Goal: Task Accomplishment & Management: Complete application form

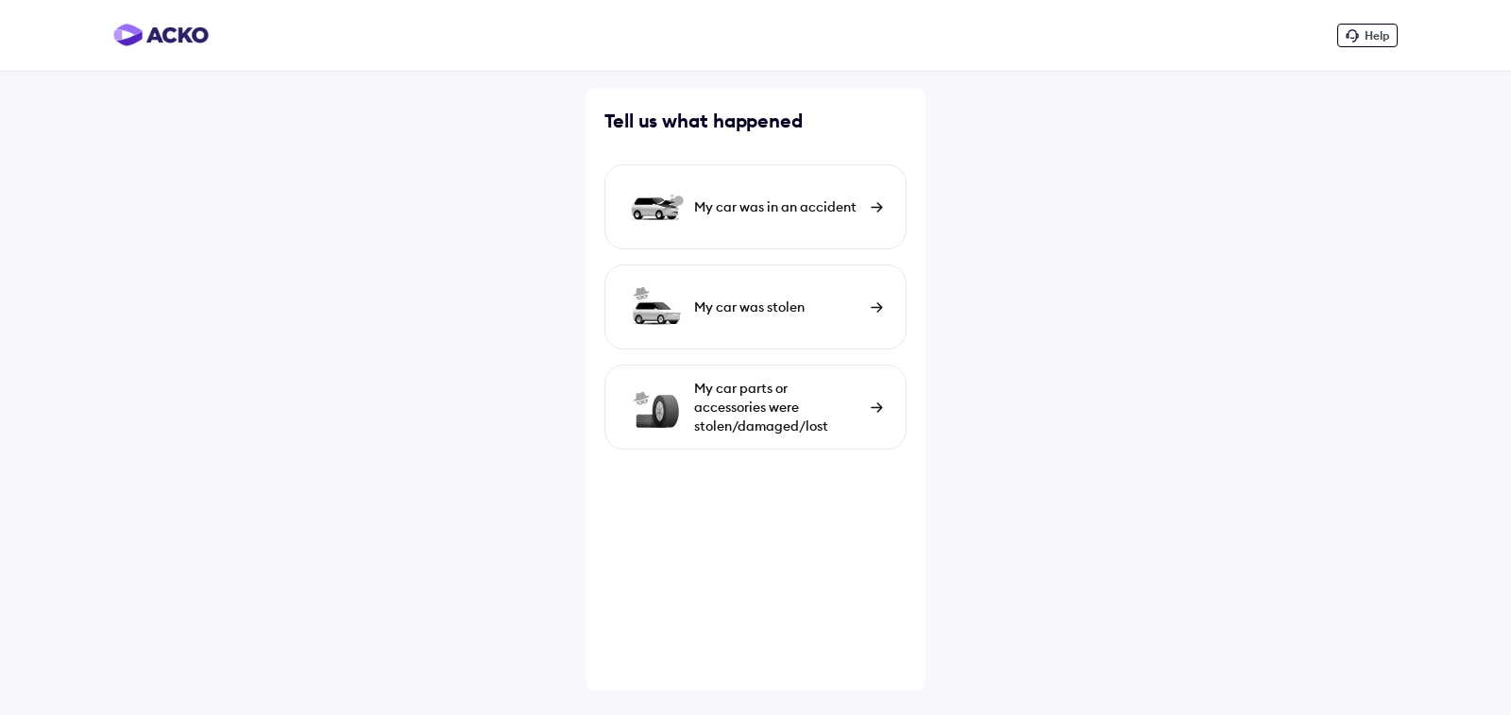
click at [873, 207] on img at bounding box center [877, 207] width 12 height 10
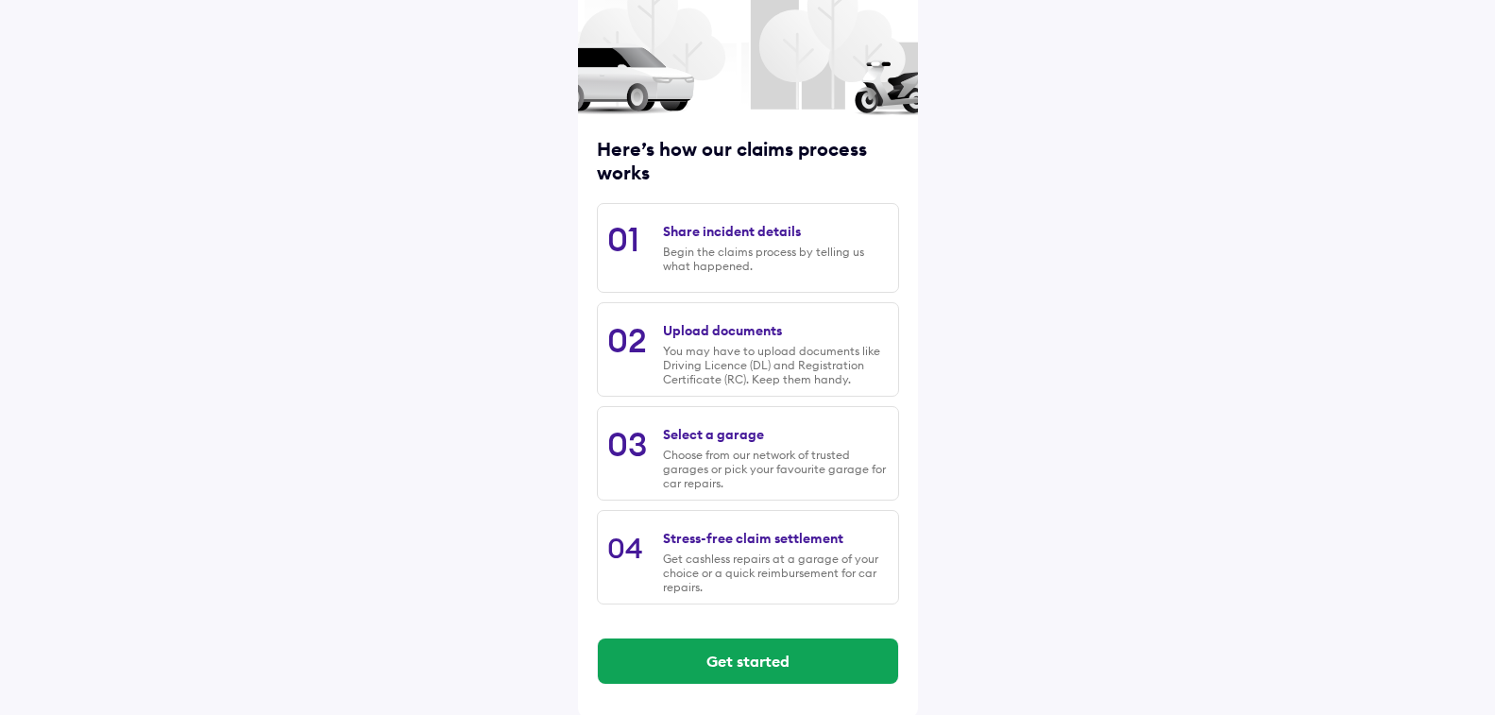
scroll to position [131, 0]
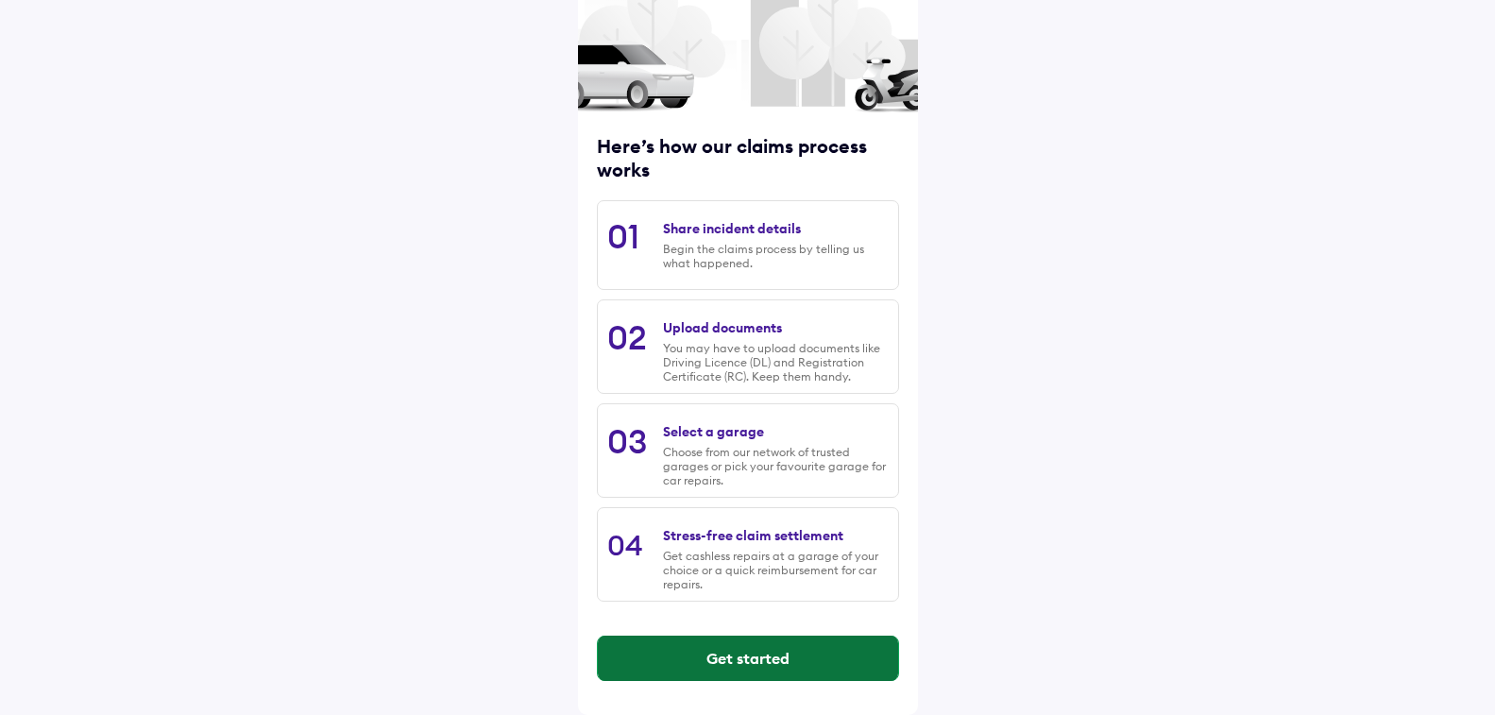
click at [798, 654] on button "Get started" at bounding box center [748, 657] width 300 height 45
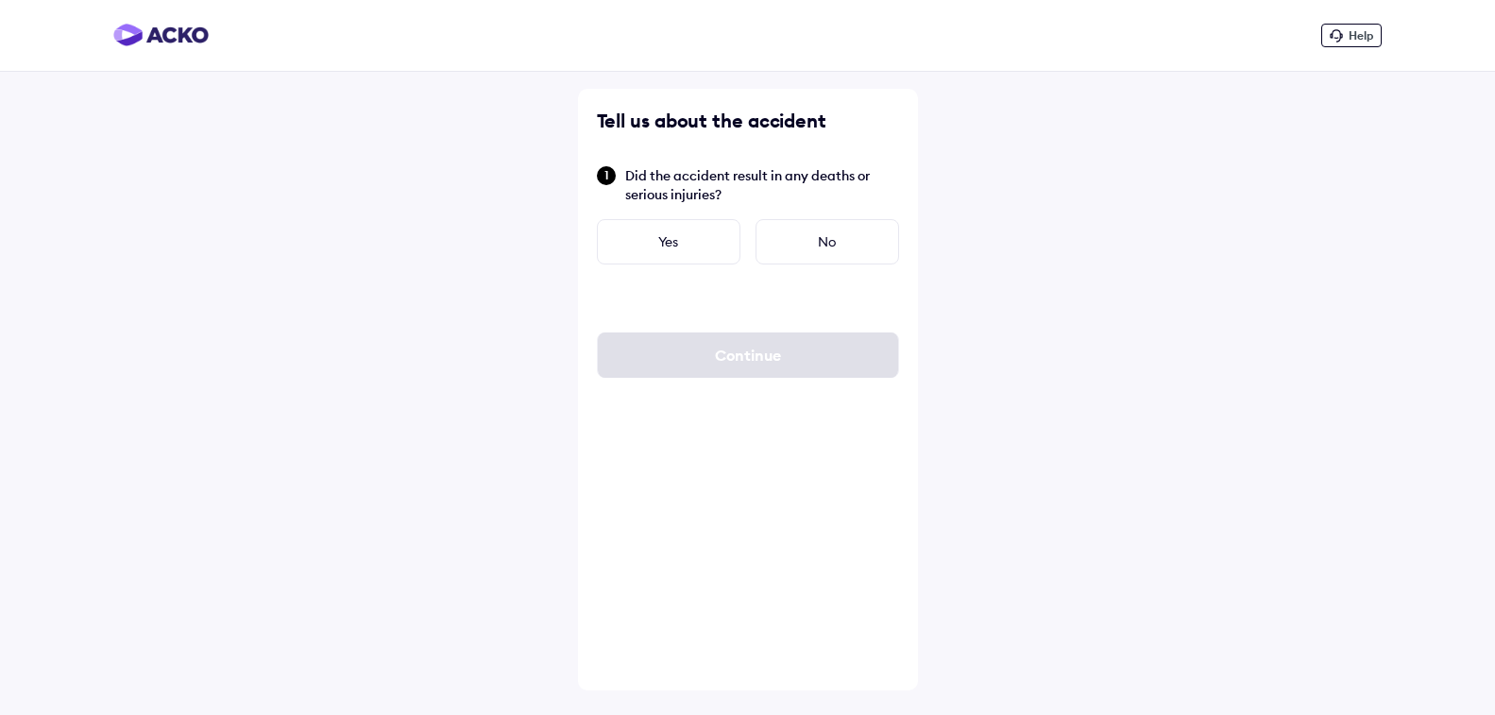
scroll to position [0, 0]
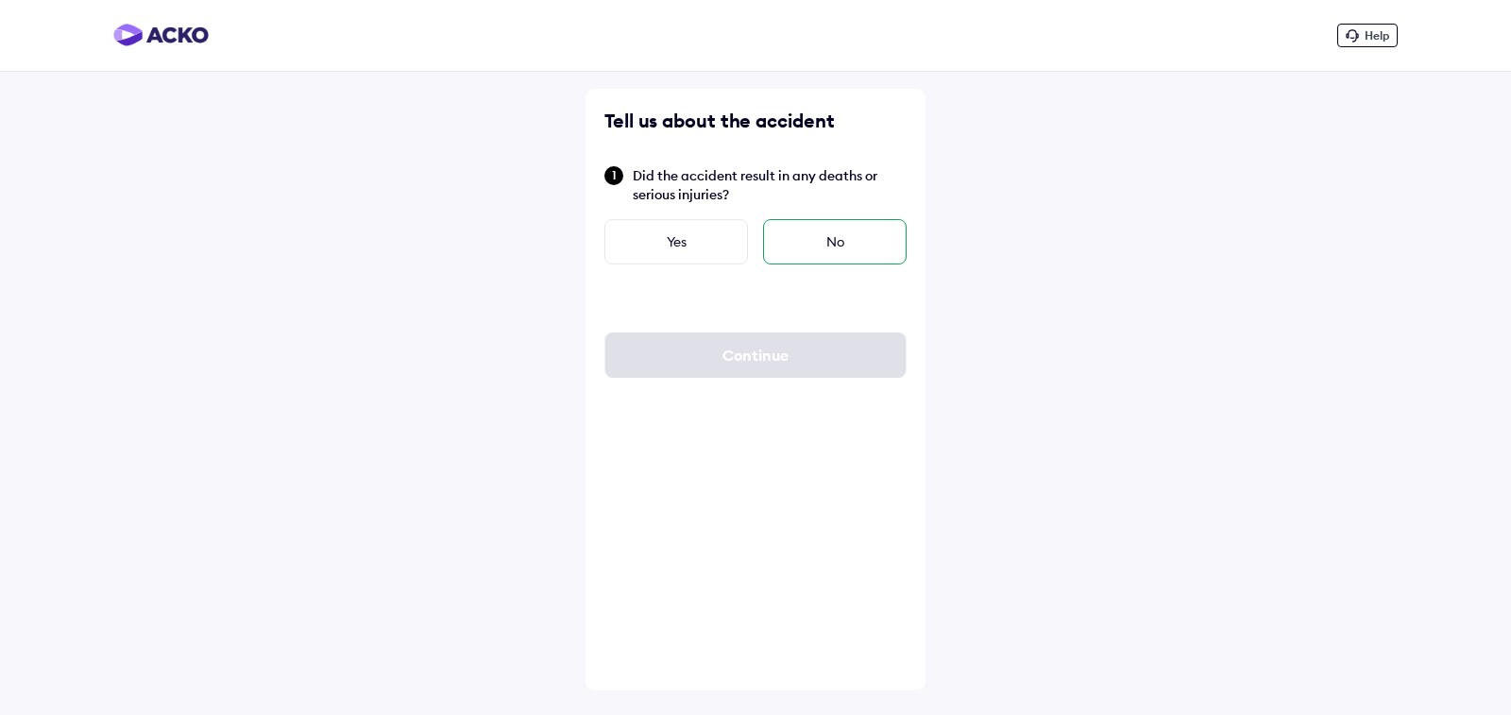
click at [833, 234] on div "No" at bounding box center [835, 241] width 144 height 45
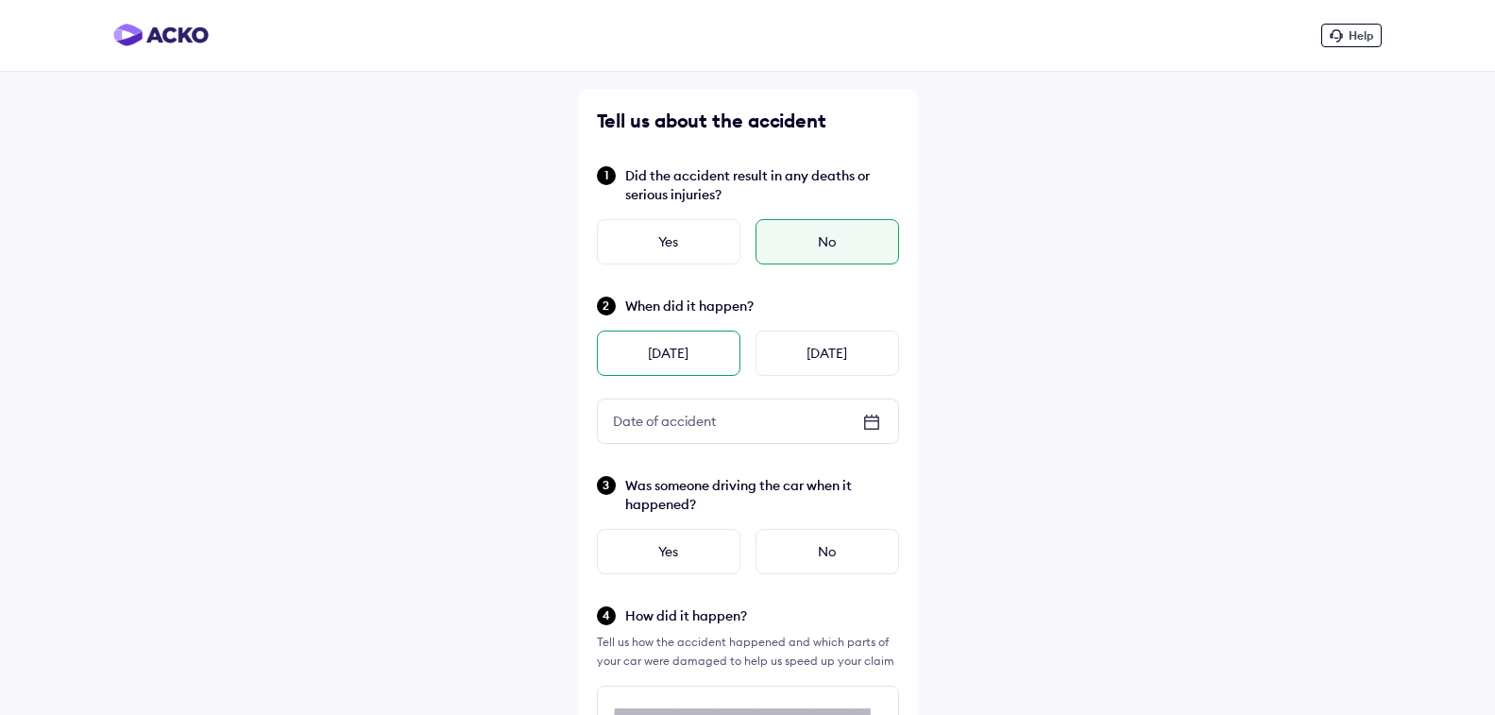
click at [692, 356] on div "[DATE]" at bounding box center [669, 352] width 144 height 45
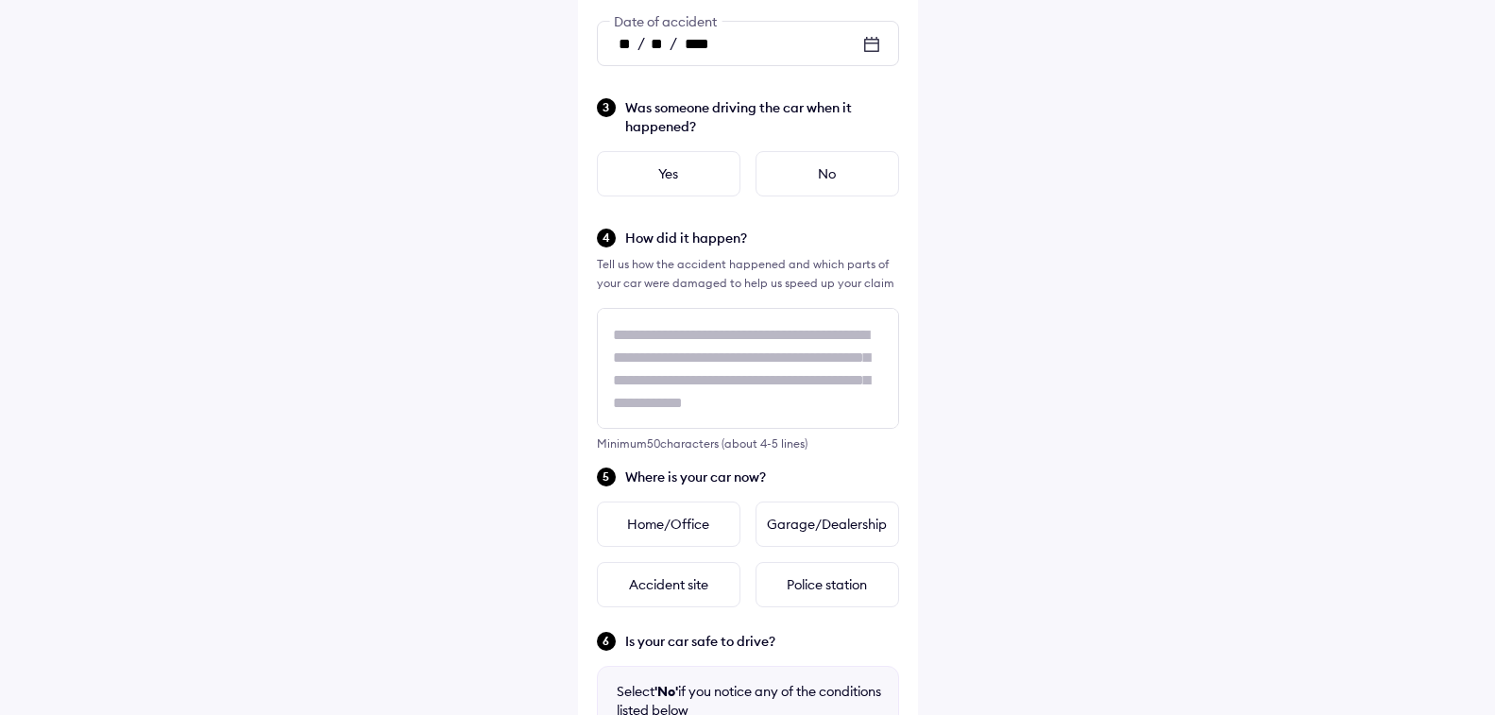
scroll to position [283, 0]
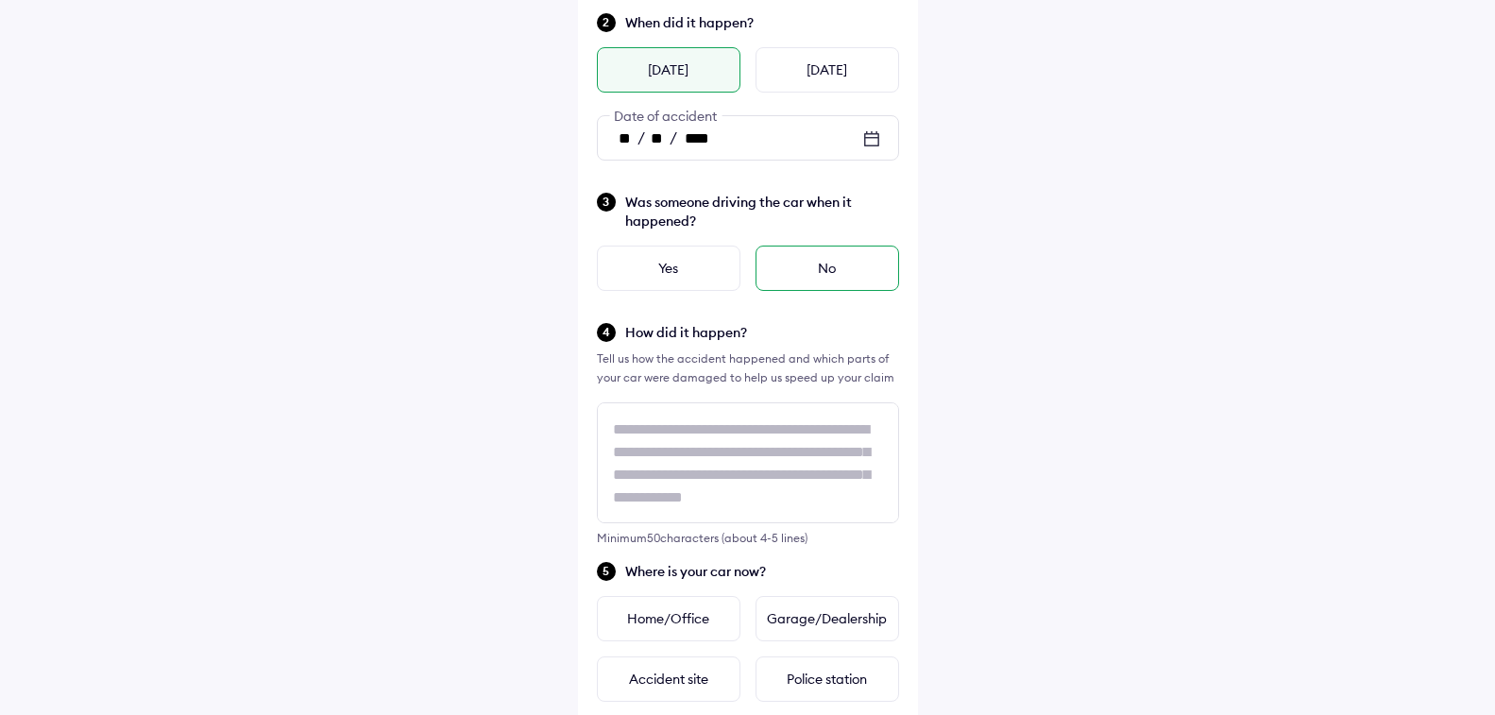
click at [848, 267] on div "No" at bounding box center [827, 268] width 144 height 45
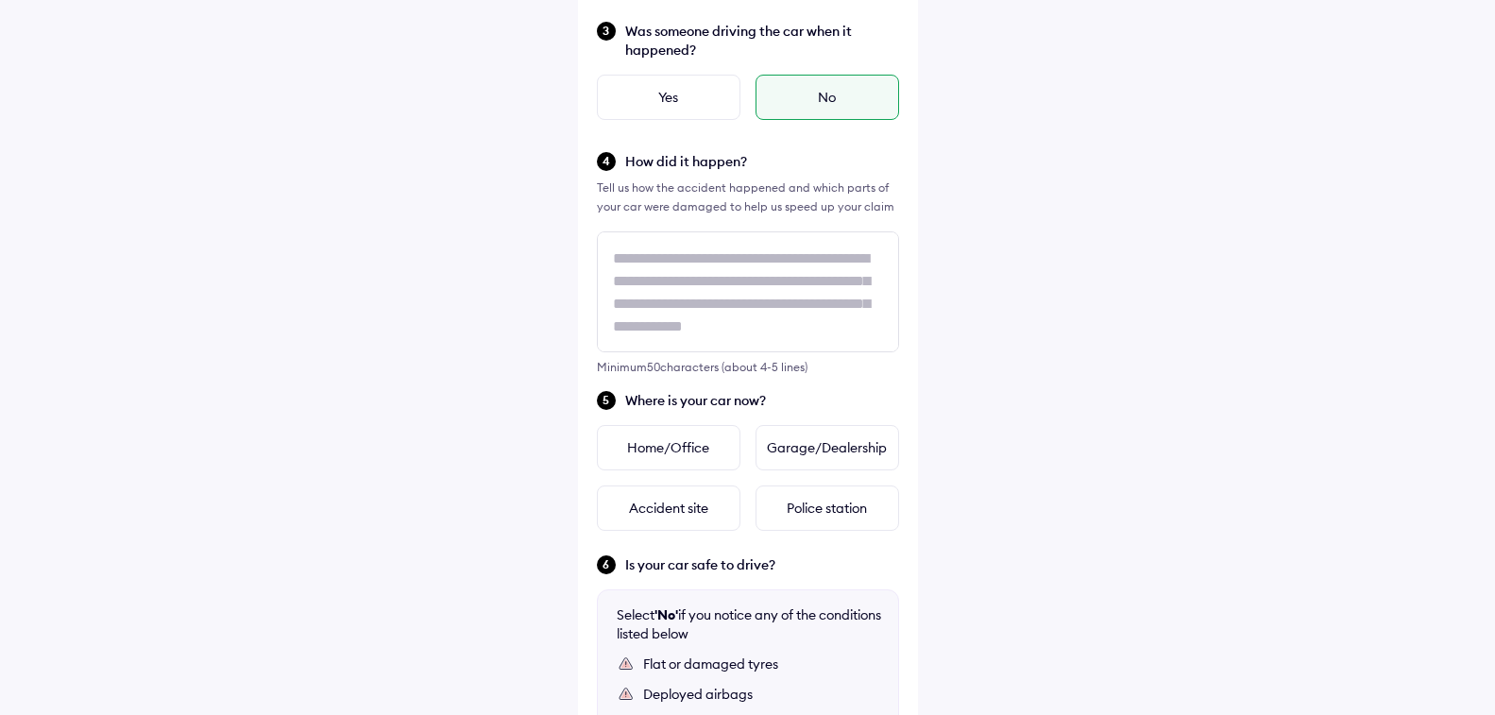
scroll to position [472, 0]
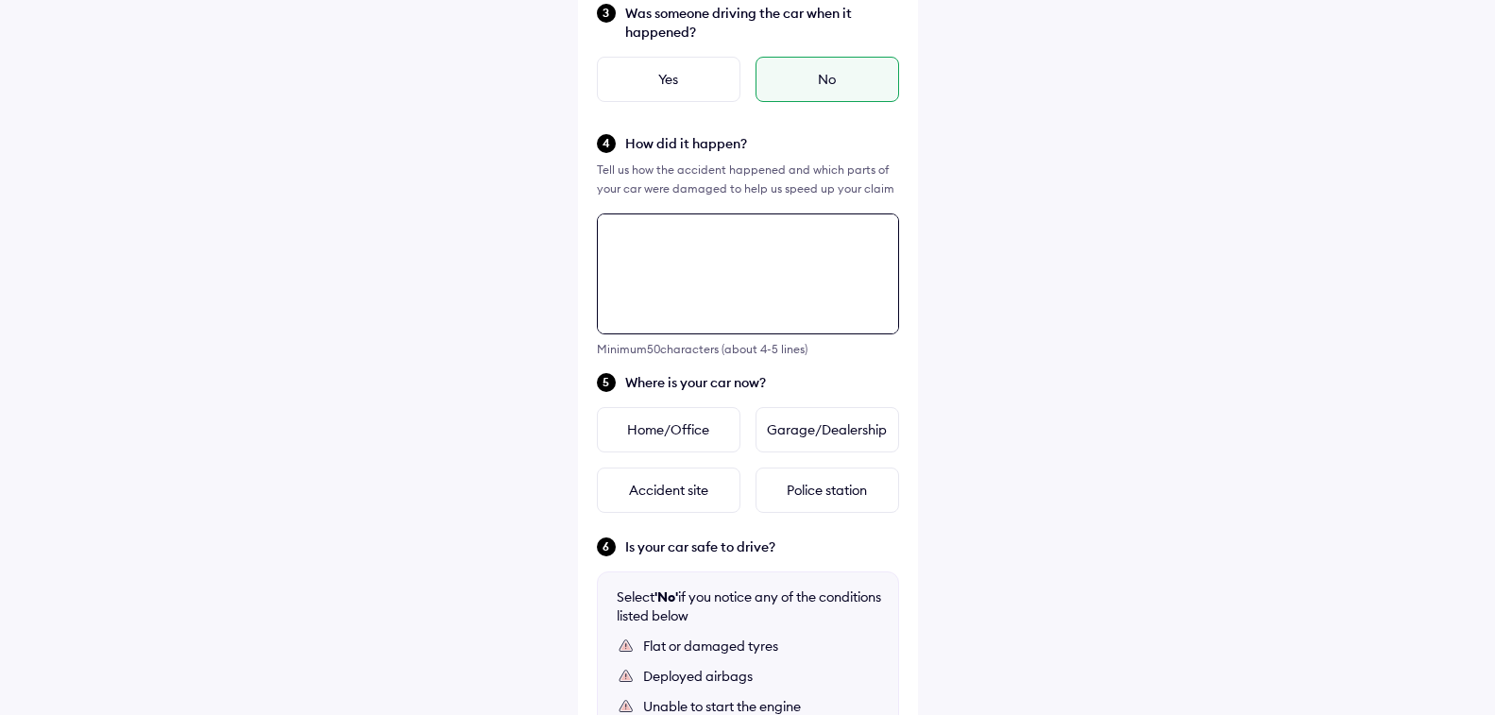
click at [654, 251] on textarea at bounding box center [748, 273] width 302 height 121
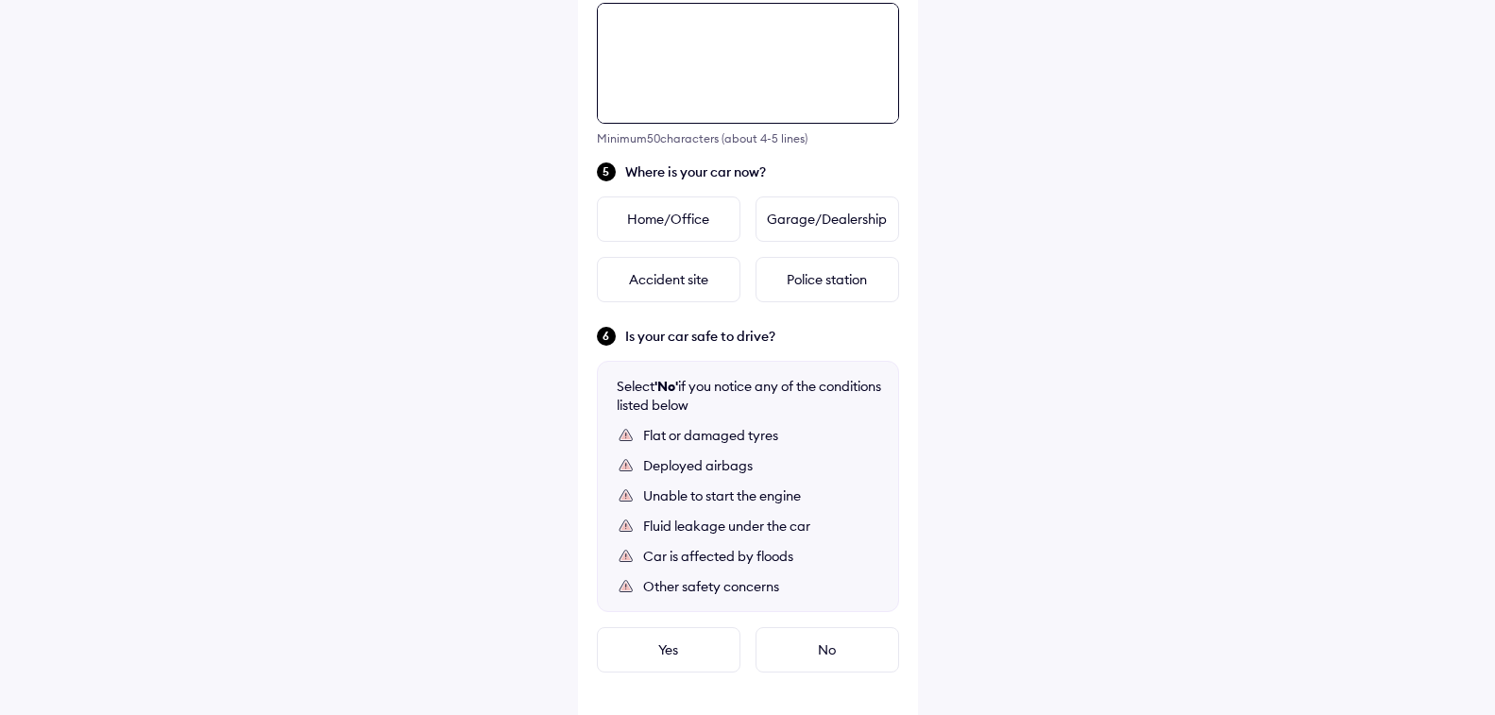
scroll to position [686, 0]
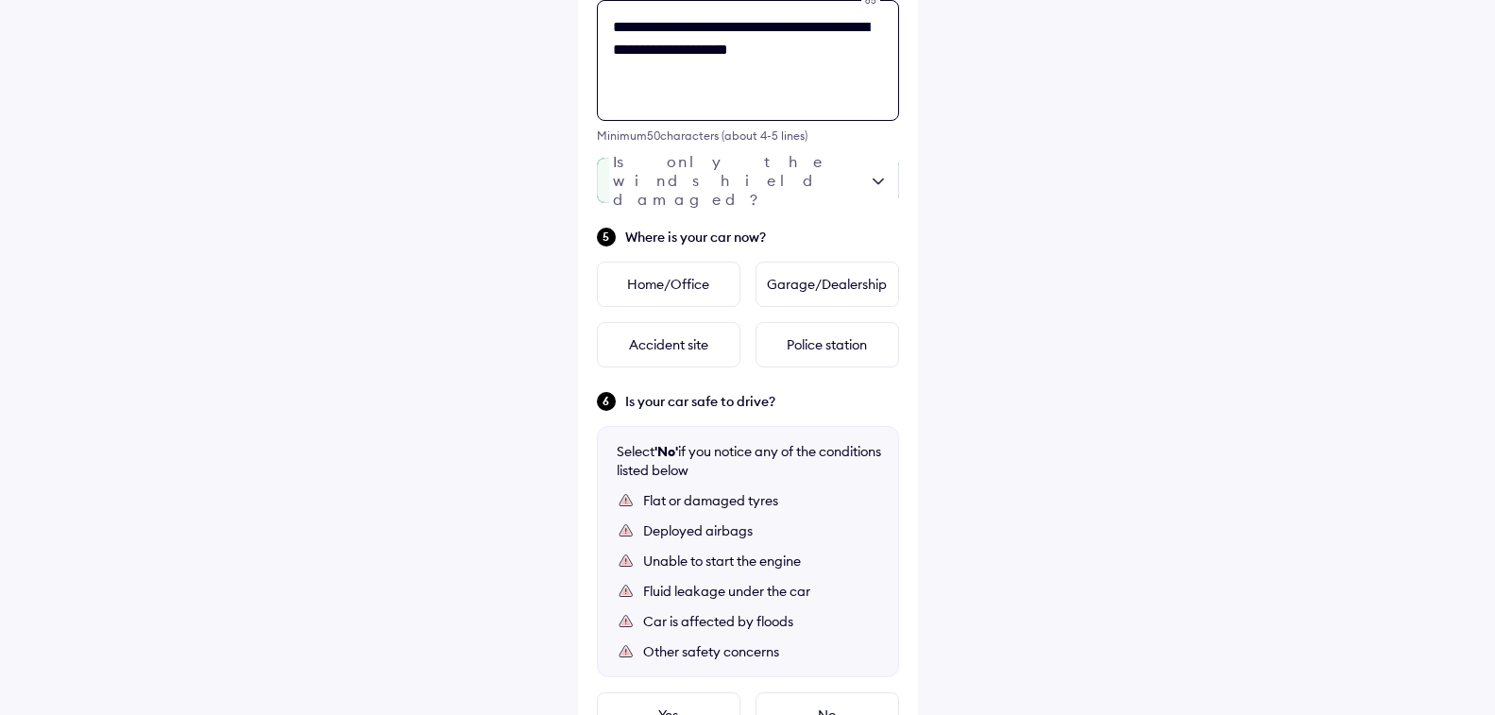
type textarea "**********"
click at [872, 179] on div at bounding box center [748, 180] width 302 height 45
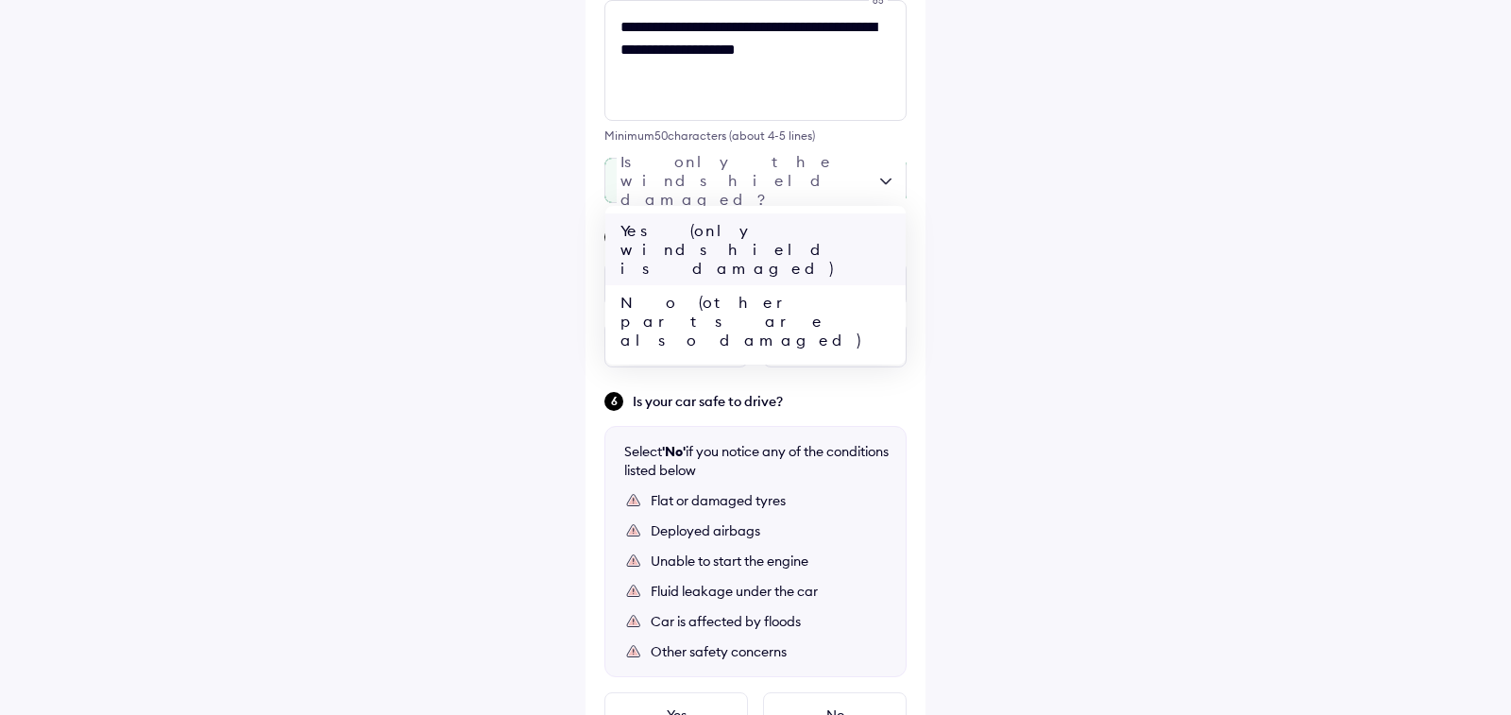
click at [685, 229] on div "Yes (only windshield is damaged)" at bounding box center [755, 249] width 300 height 72
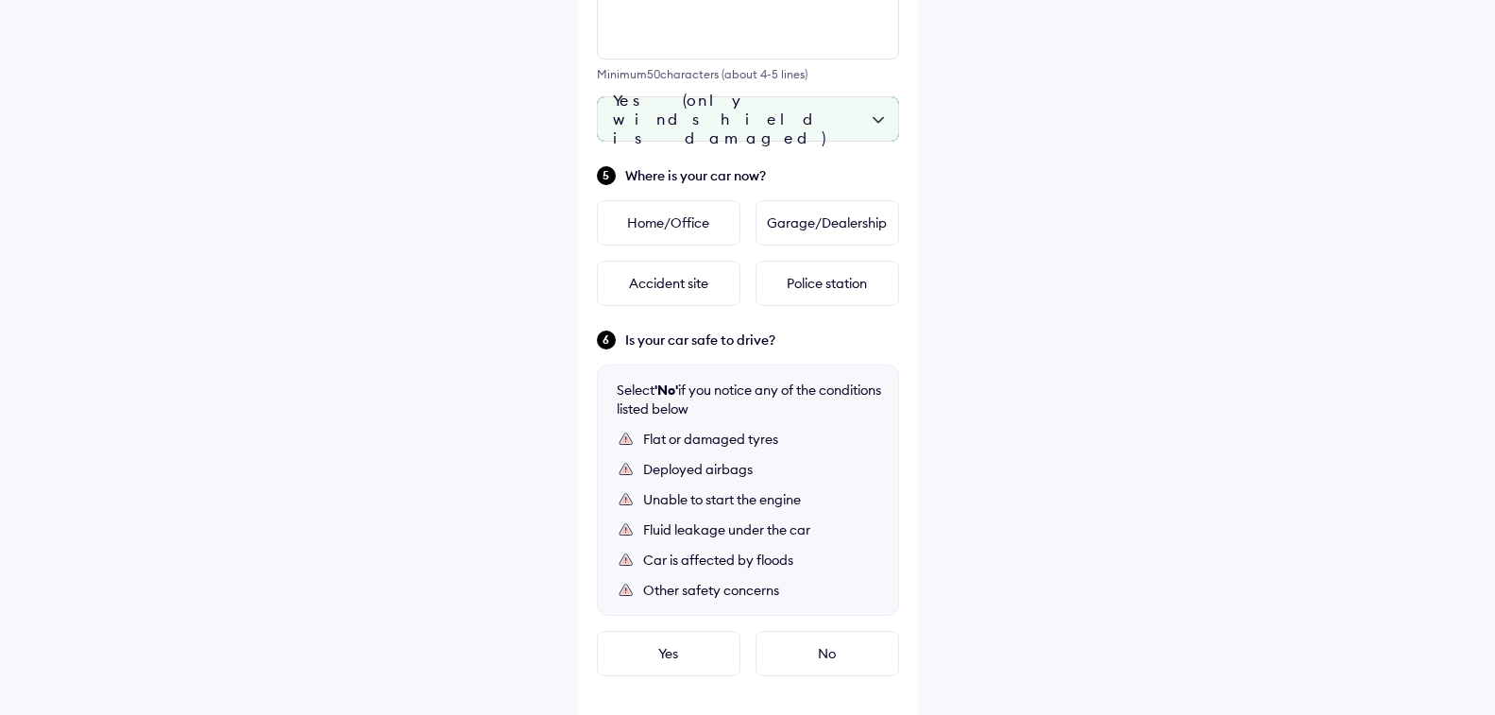
scroll to position [780, 0]
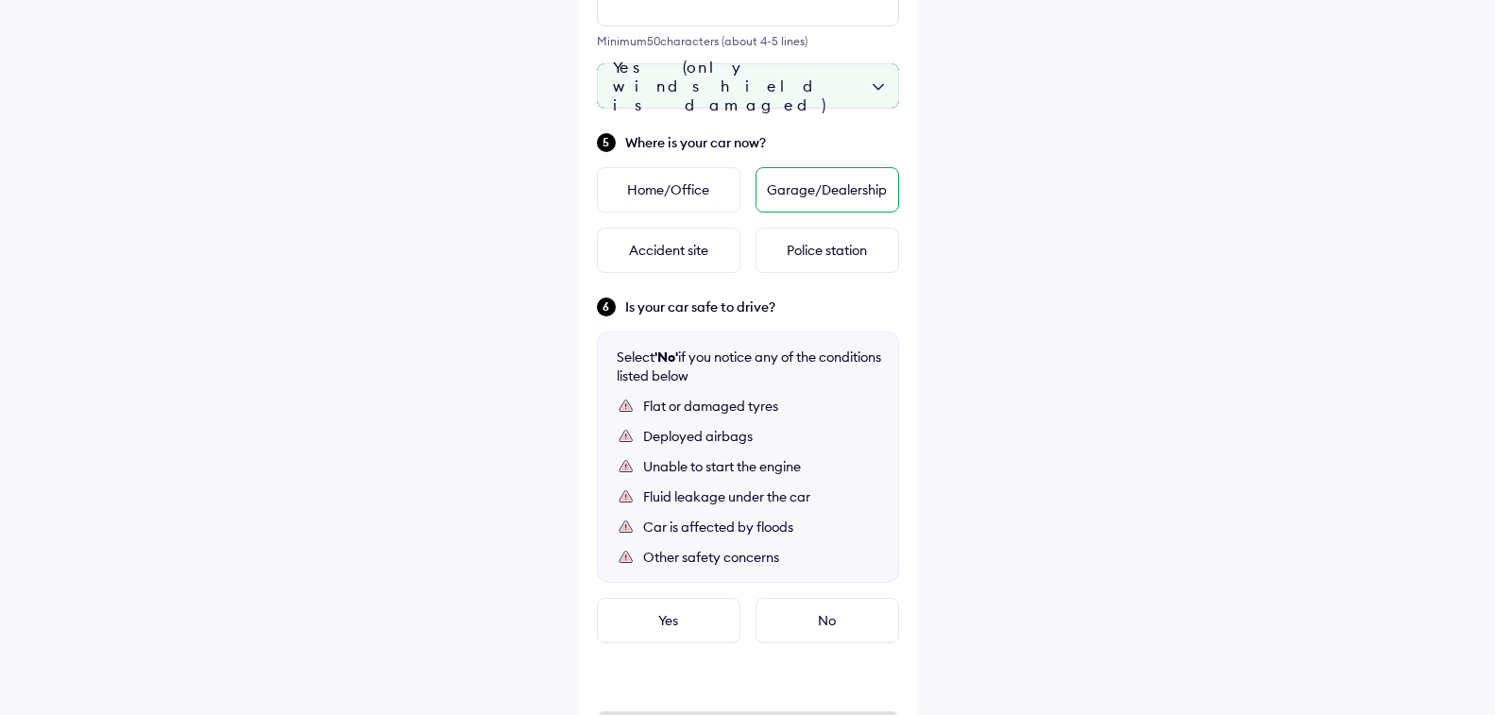
click at [846, 194] on div "Garage/Dealership" at bounding box center [827, 189] width 144 height 45
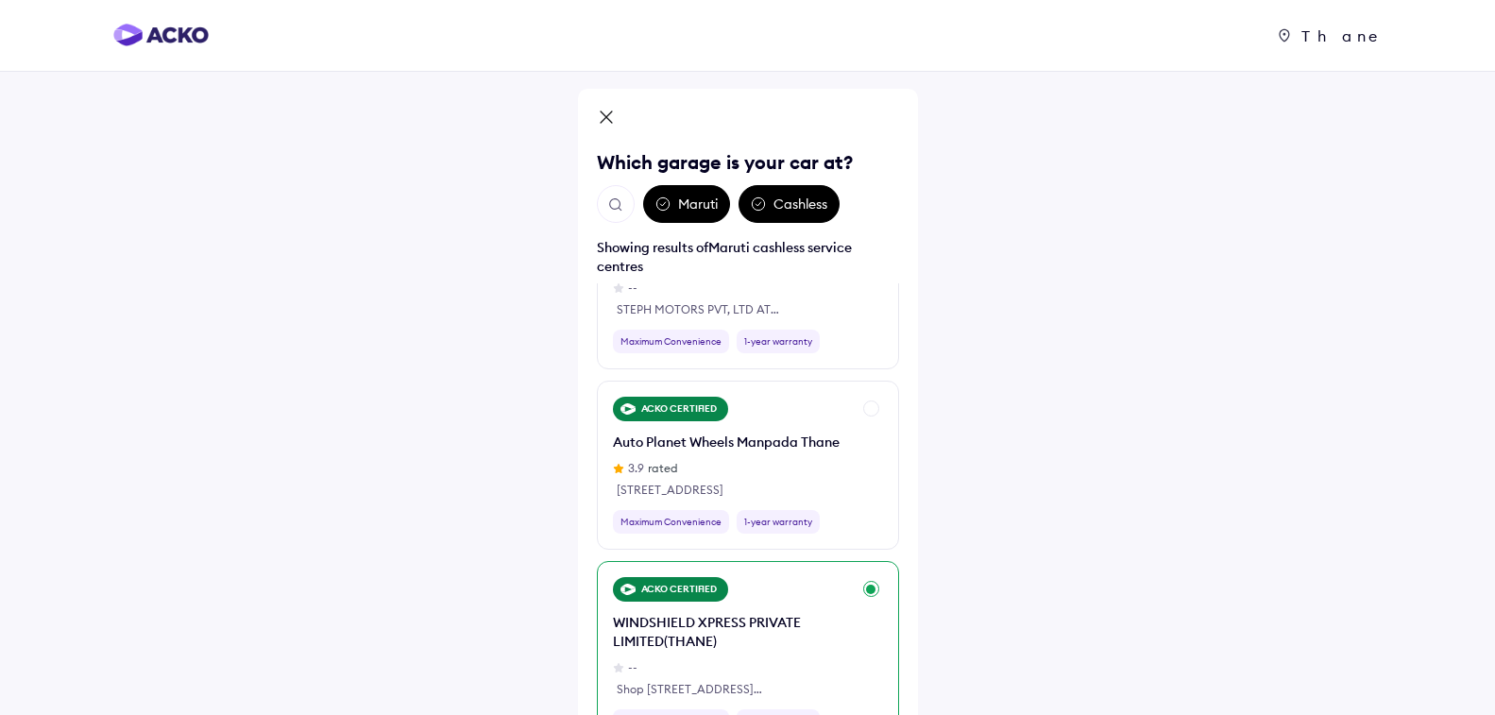
scroll to position [189, 0]
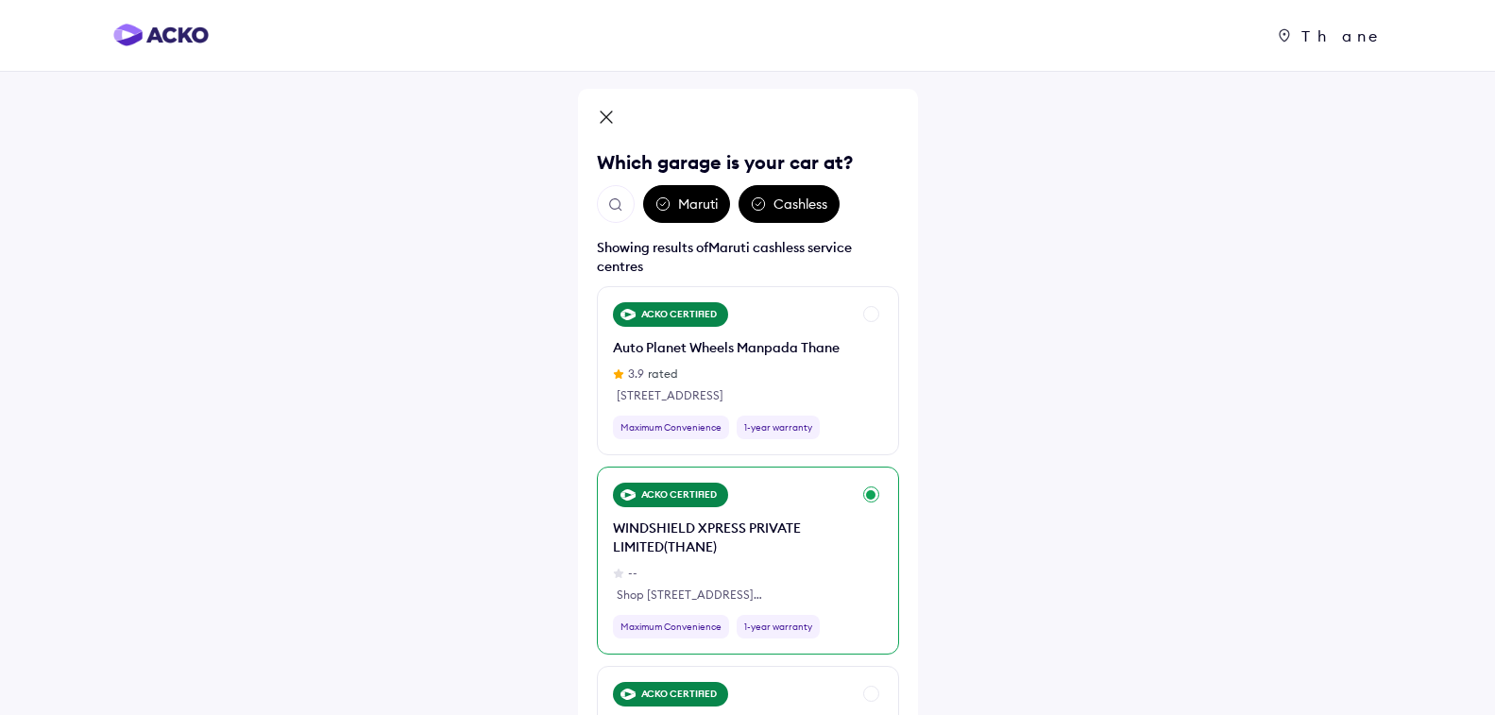
click at [872, 494] on div "ACKO CERTIFIED WINDSHIELD XPRESS PRIVATE LIMITED(THANE) -- Shop [STREET_ADDRESS…" at bounding box center [748, 560] width 302 height 188
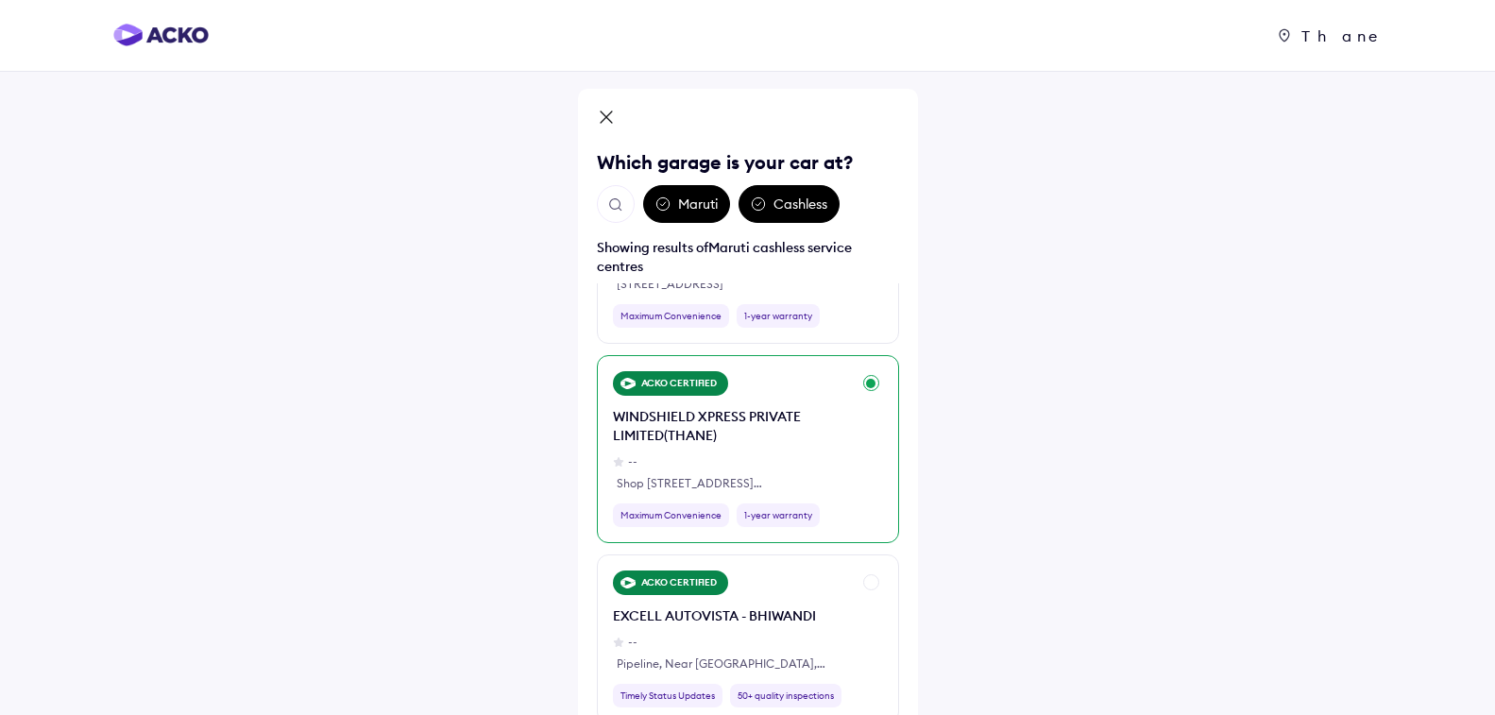
scroll to position [283, 0]
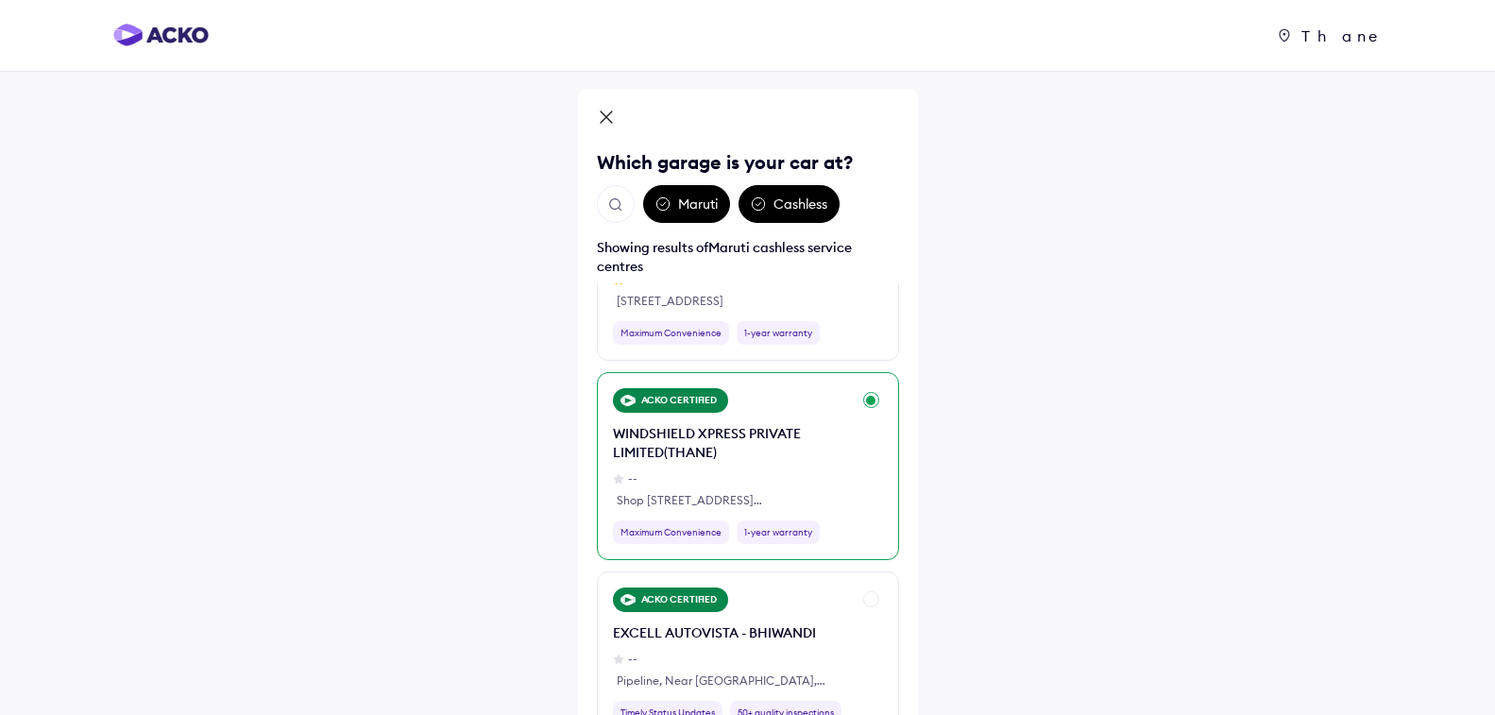
click at [831, 426] on div "WINDSHIELD XPRESS PRIVATE LIMITED(THANE)" at bounding box center [732, 443] width 238 height 38
click at [867, 398] on div "ACKO CERTIFIED WINDSHIELD XPRESS PRIVATE LIMITED(THANE) -- Shop [STREET_ADDRESS…" at bounding box center [748, 466] width 302 height 188
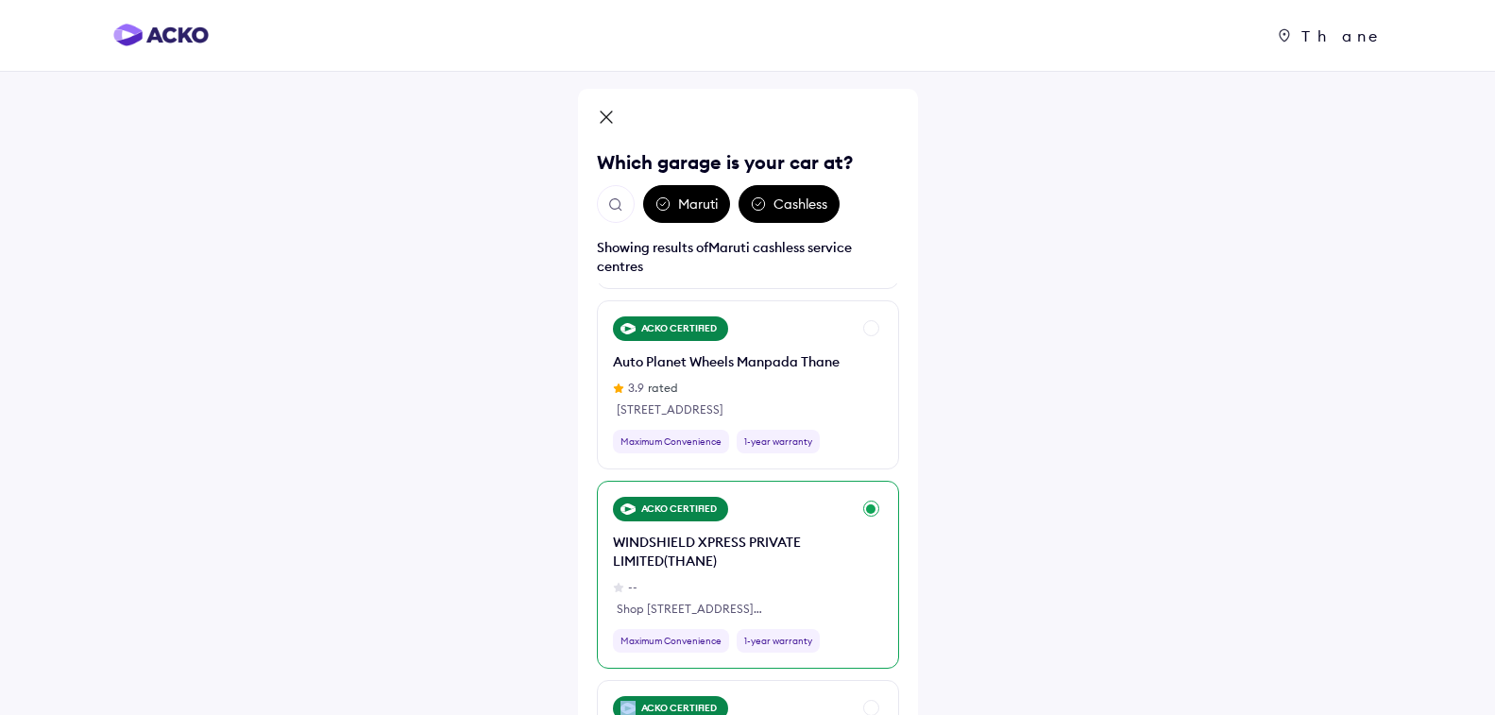
scroll to position [189, 0]
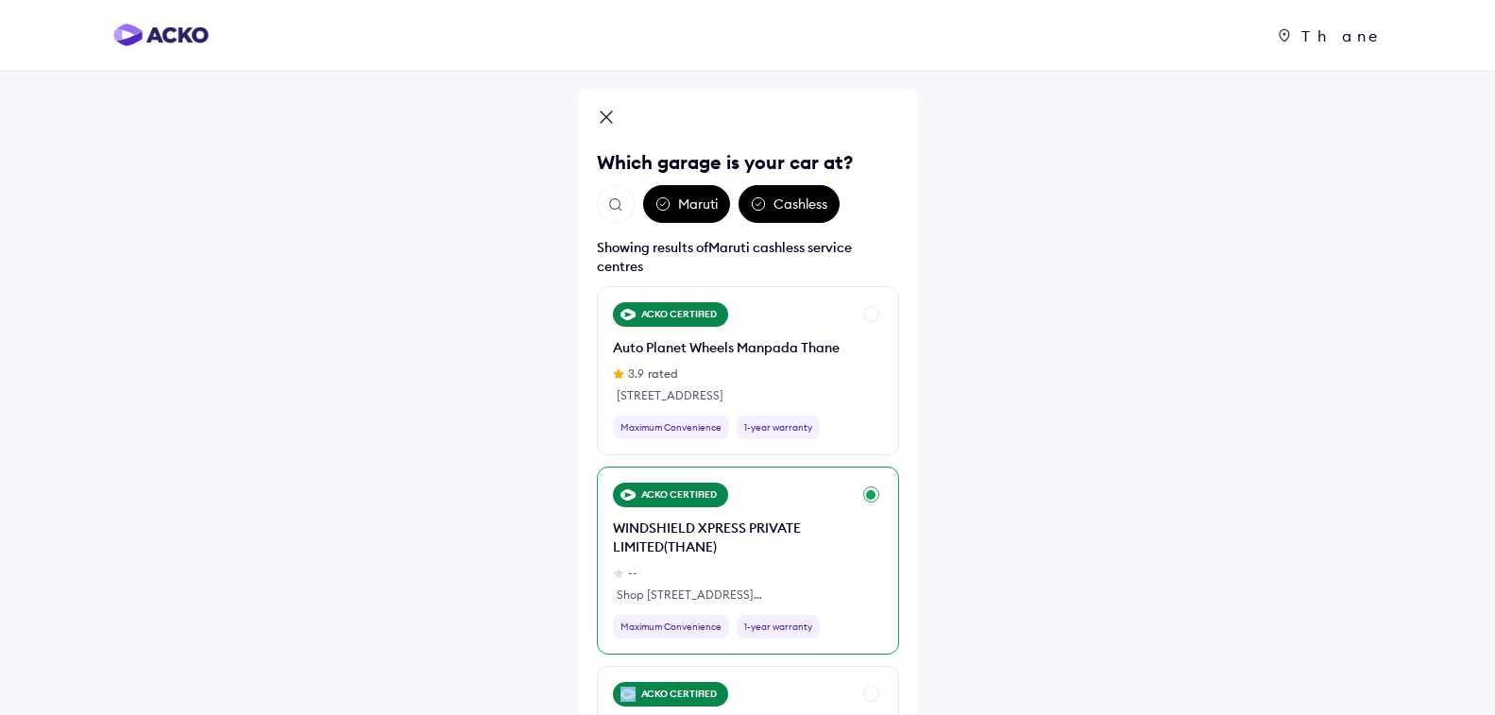
click at [870, 494] on div "ACKO CERTIFIED WINDSHIELD XPRESS PRIVATE LIMITED(THANE) -- Shop [STREET_ADDRESS…" at bounding box center [748, 560] width 302 height 188
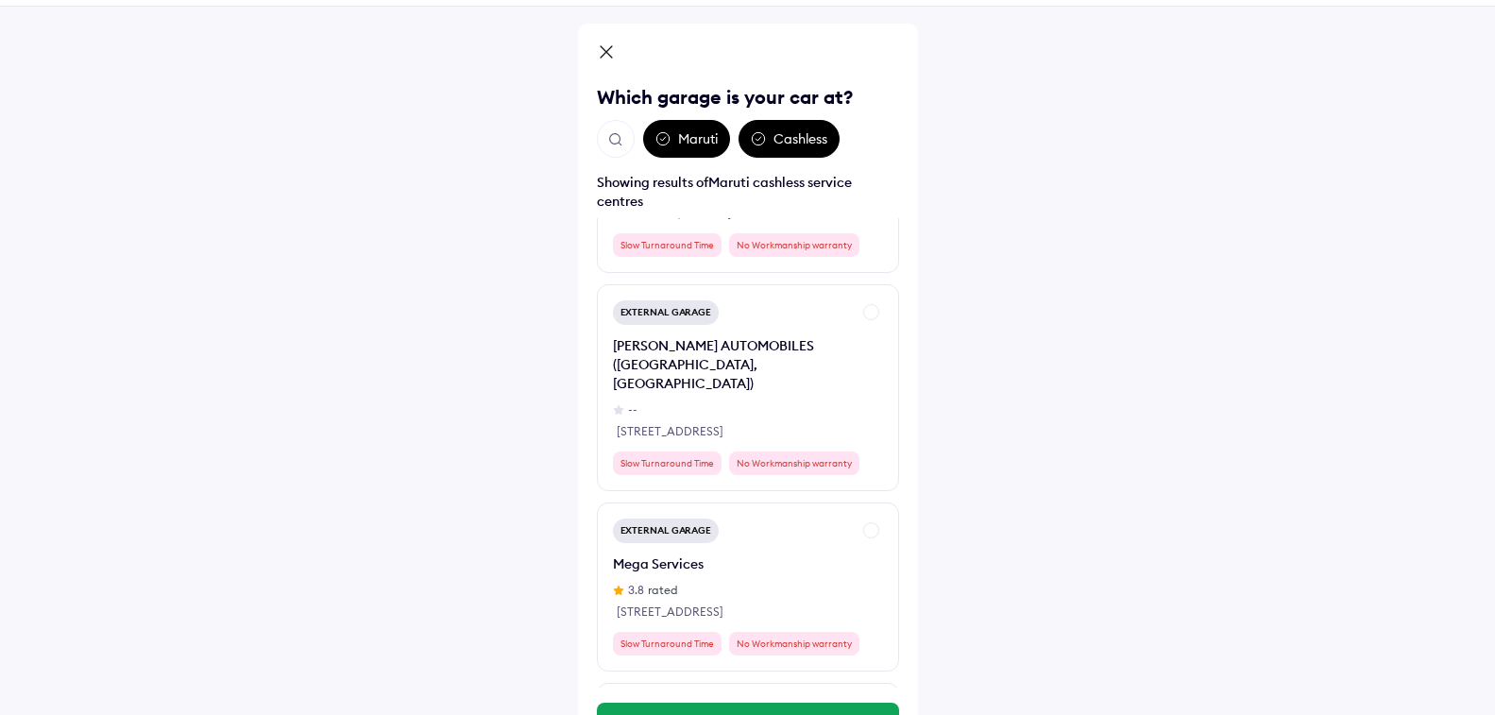
scroll to position [132, 0]
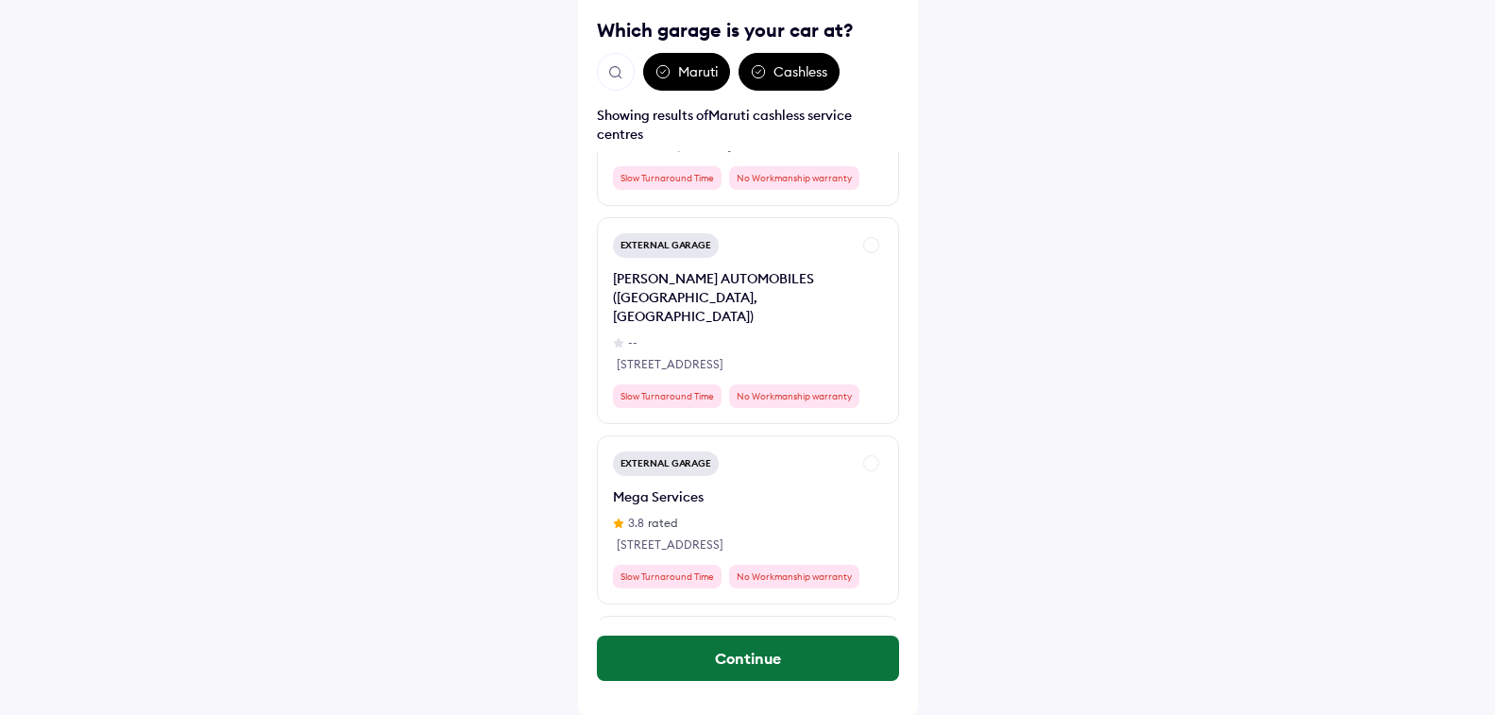
click at [771, 669] on button "Continue" at bounding box center [748, 657] width 302 height 45
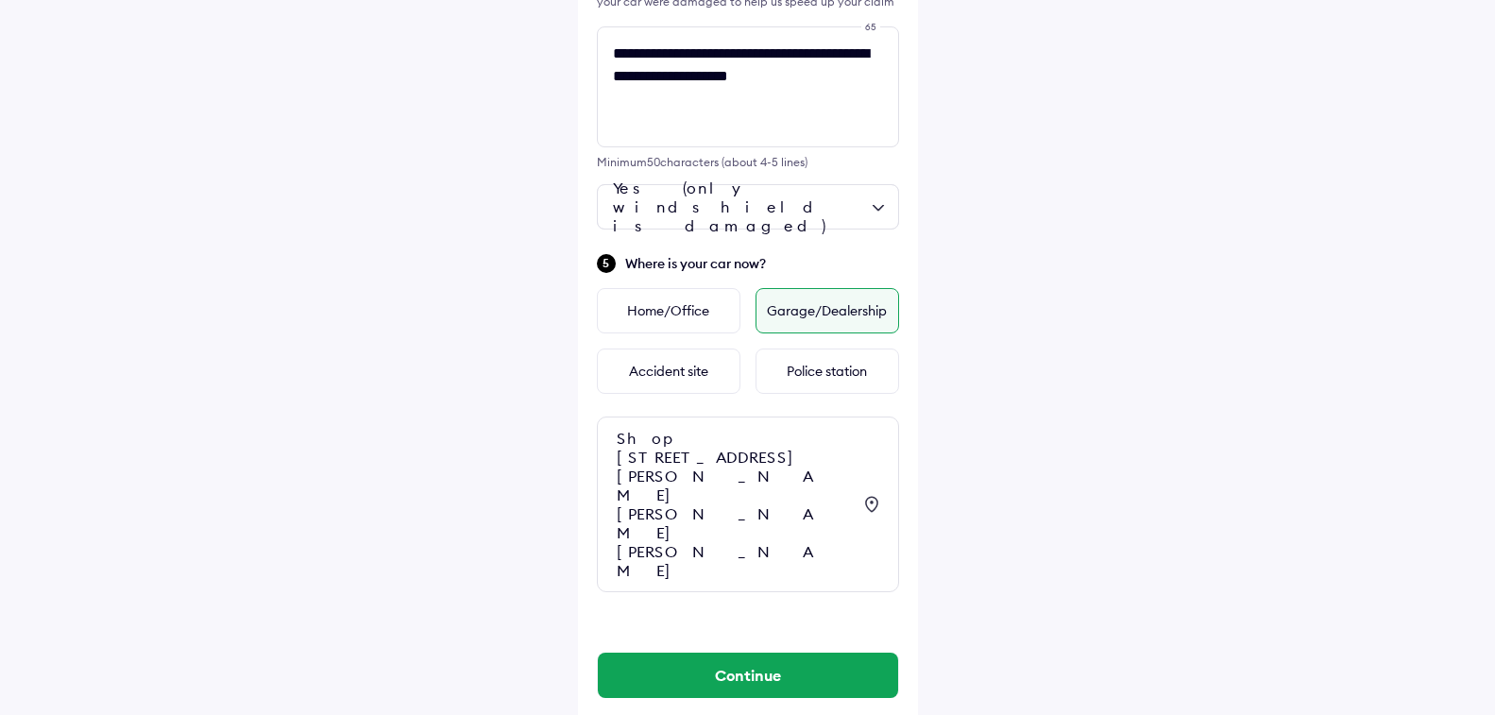
scroll to position [661, 0]
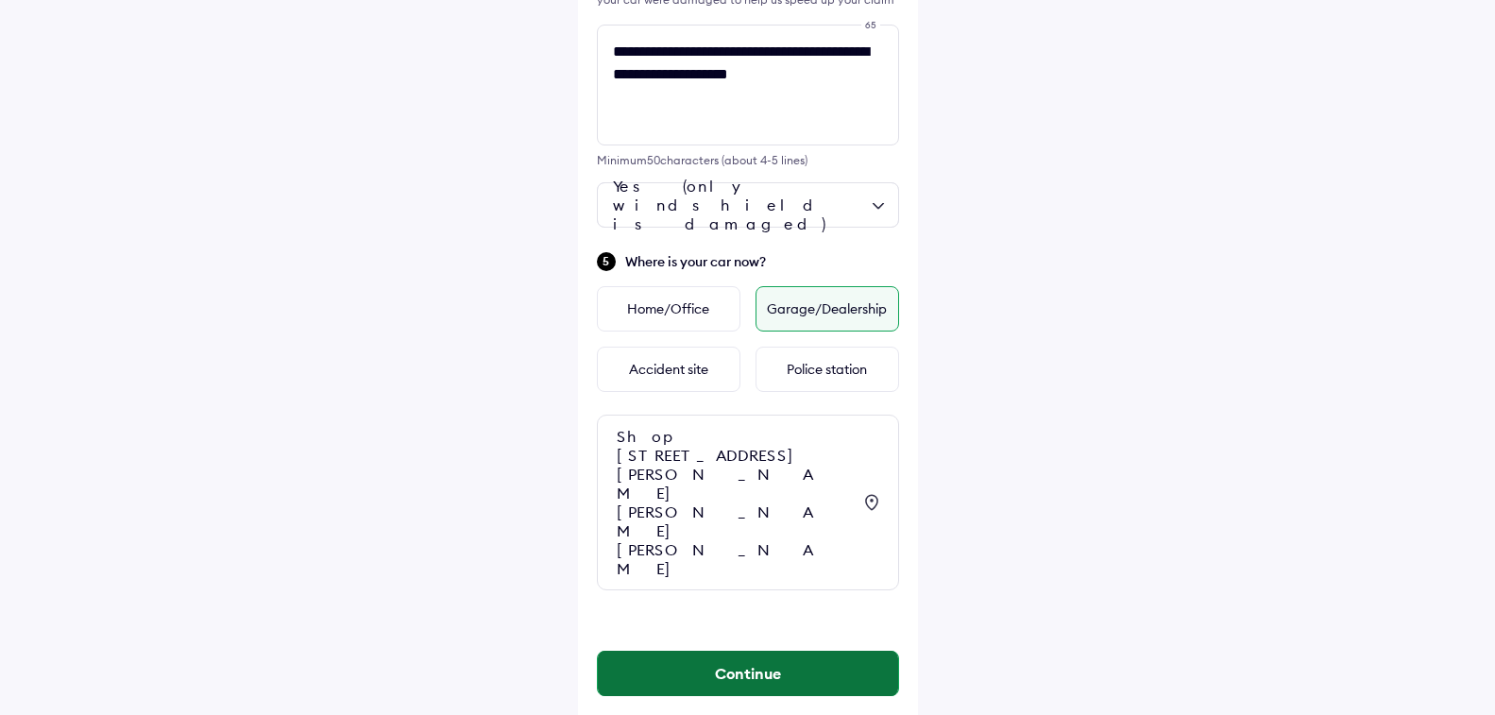
click at [760, 651] on button "Continue" at bounding box center [748, 673] width 300 height 45
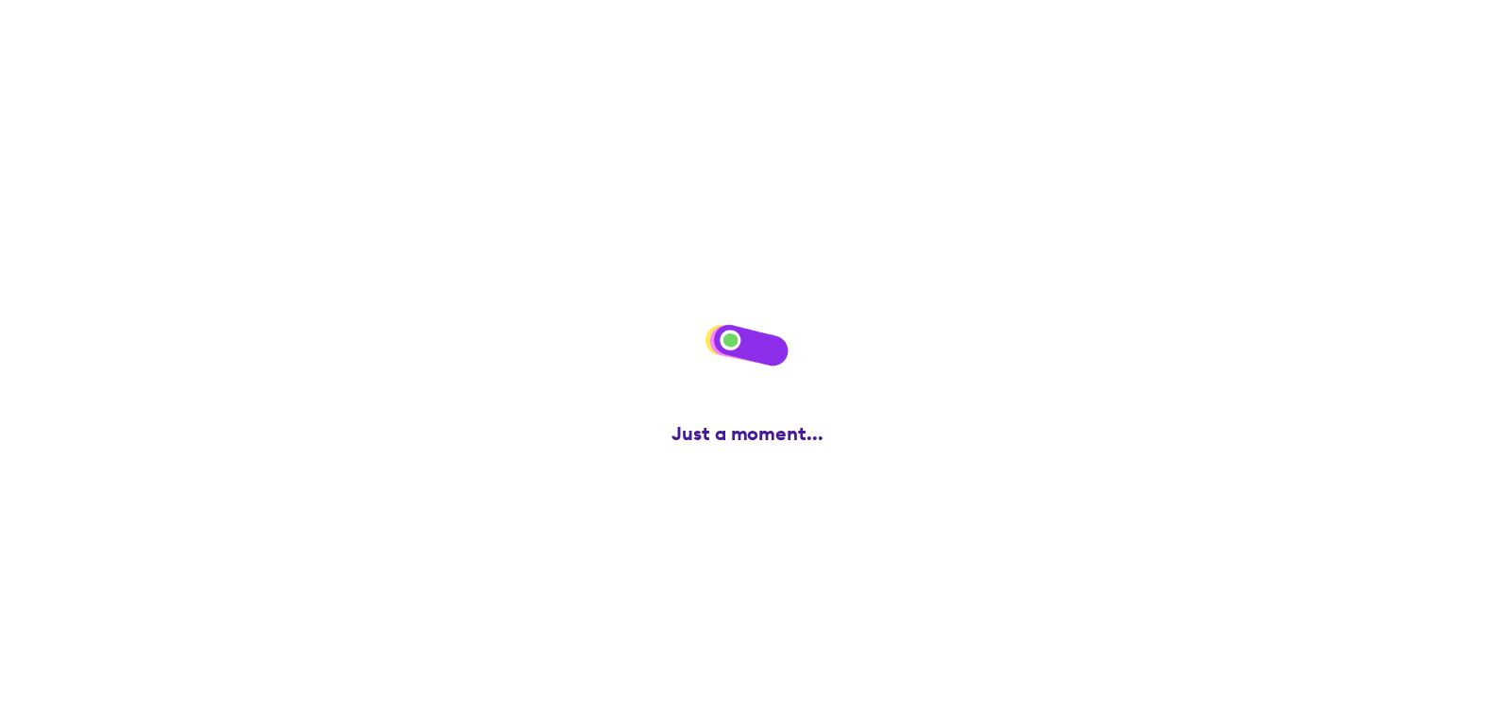
scroll to position [0, 0]
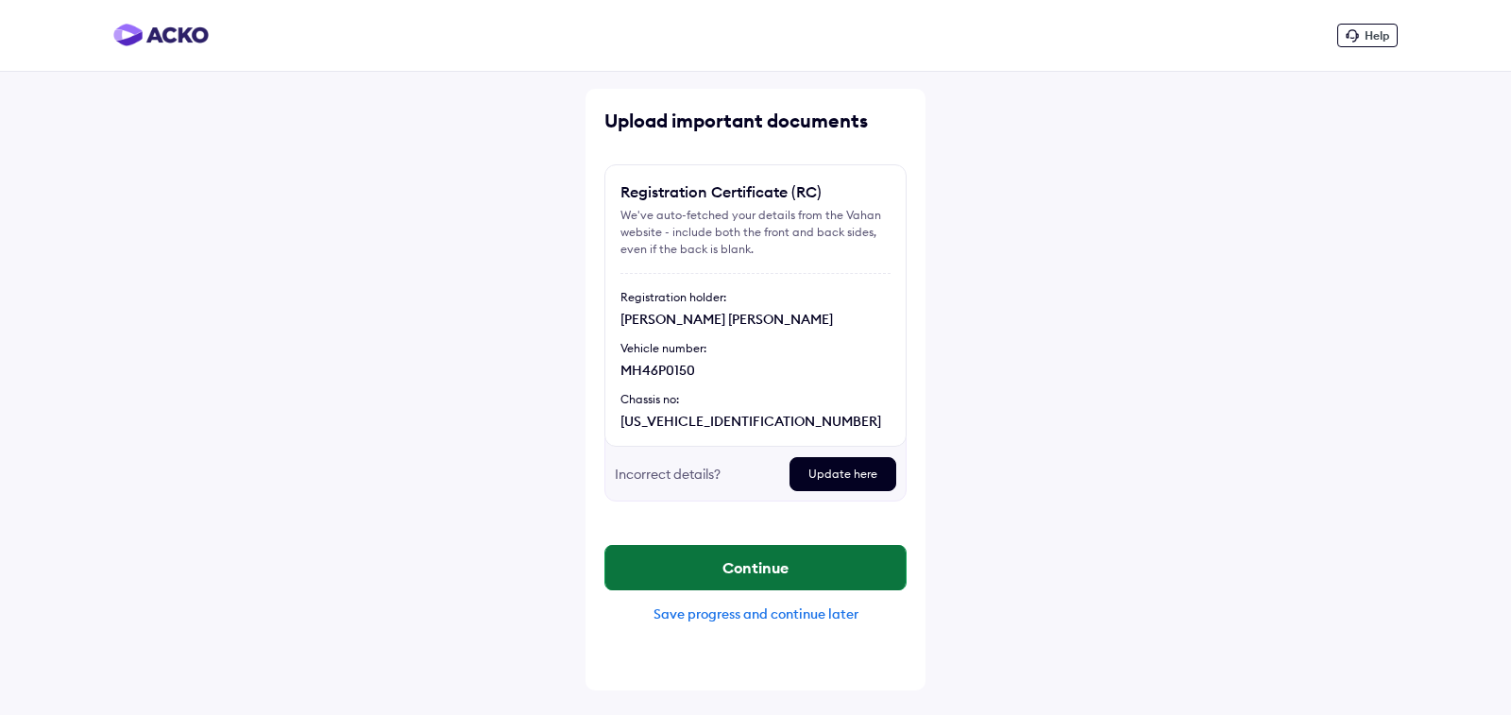
click at [766, 572] on button "Continue" at bounding box center [755, 567] width 300 height 45
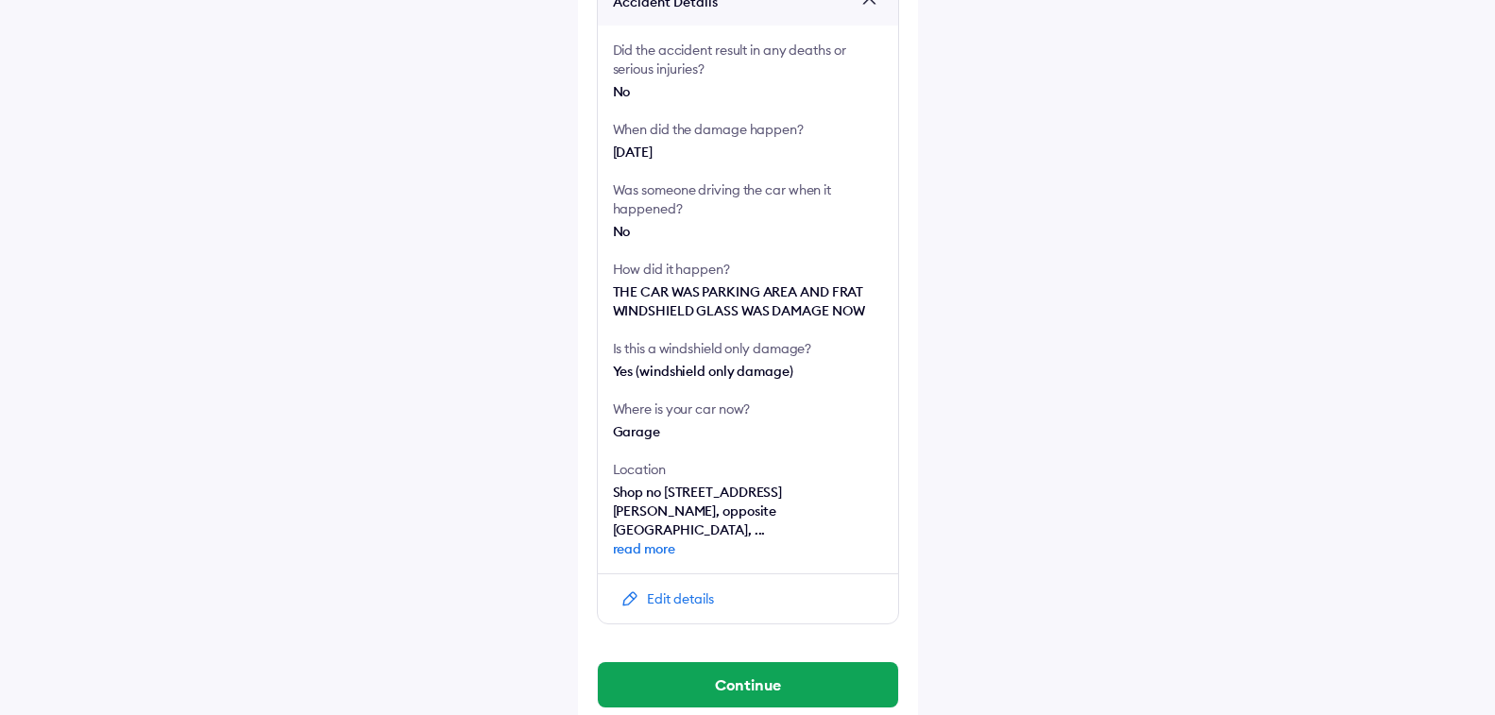
scroll to position [411, 0]
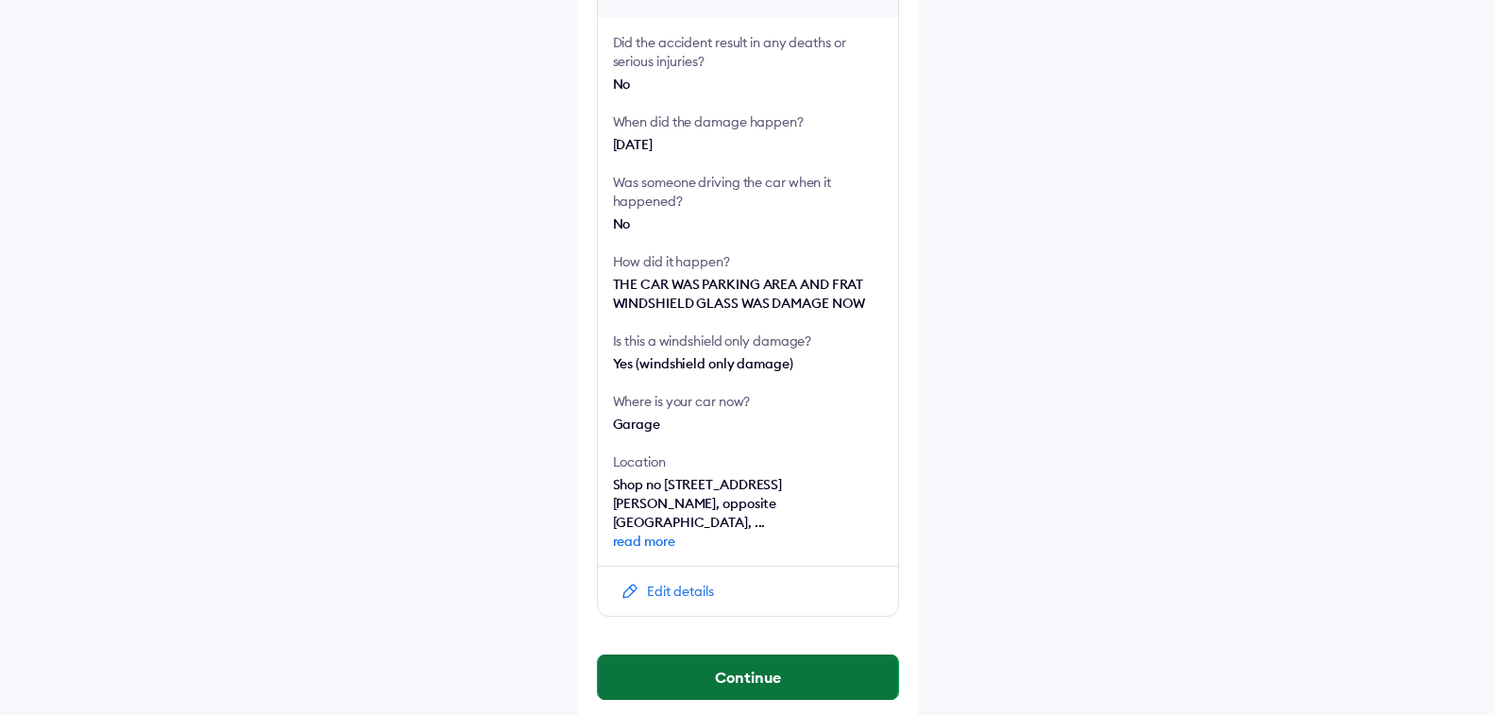
click at [757, 662] on button "Continue" at bounding box center [748, 676] width 300 height 45
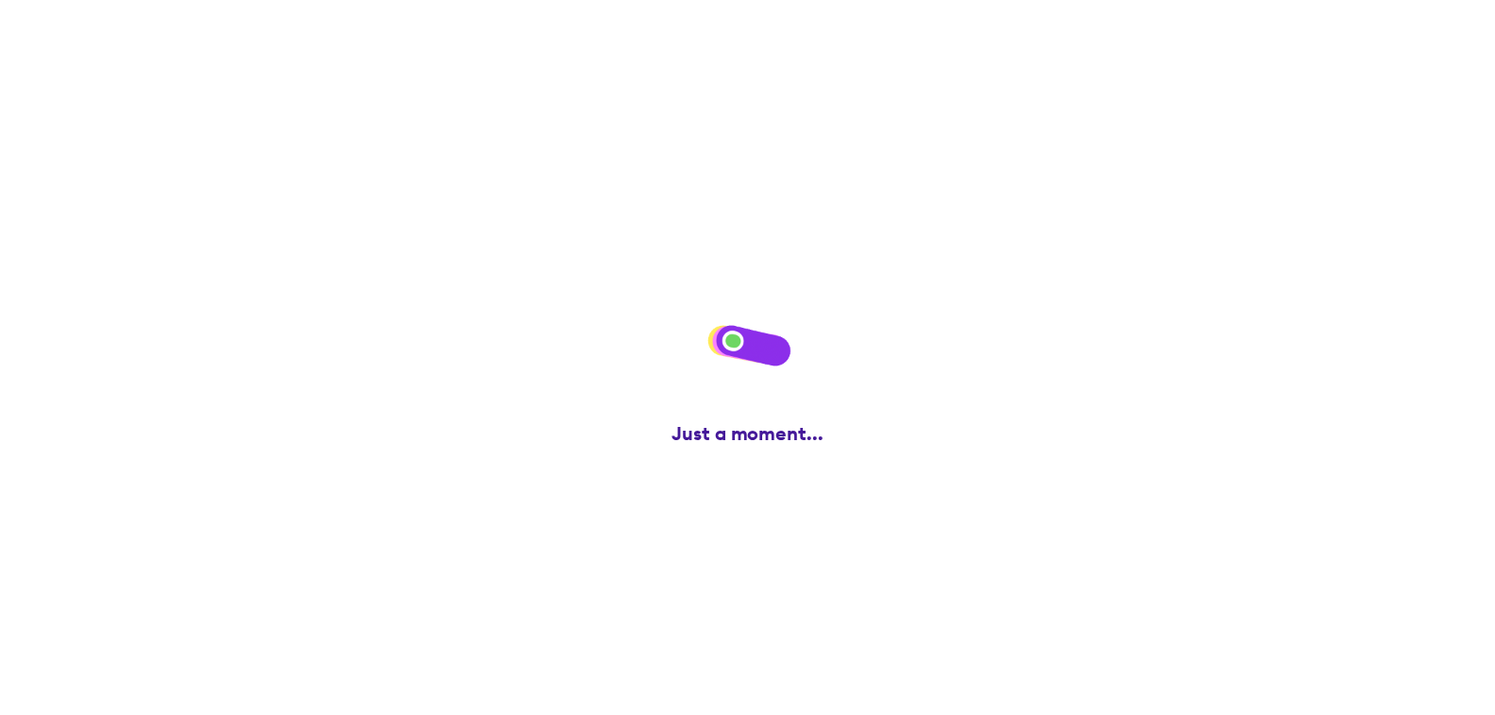
scroll to position [0, 0]
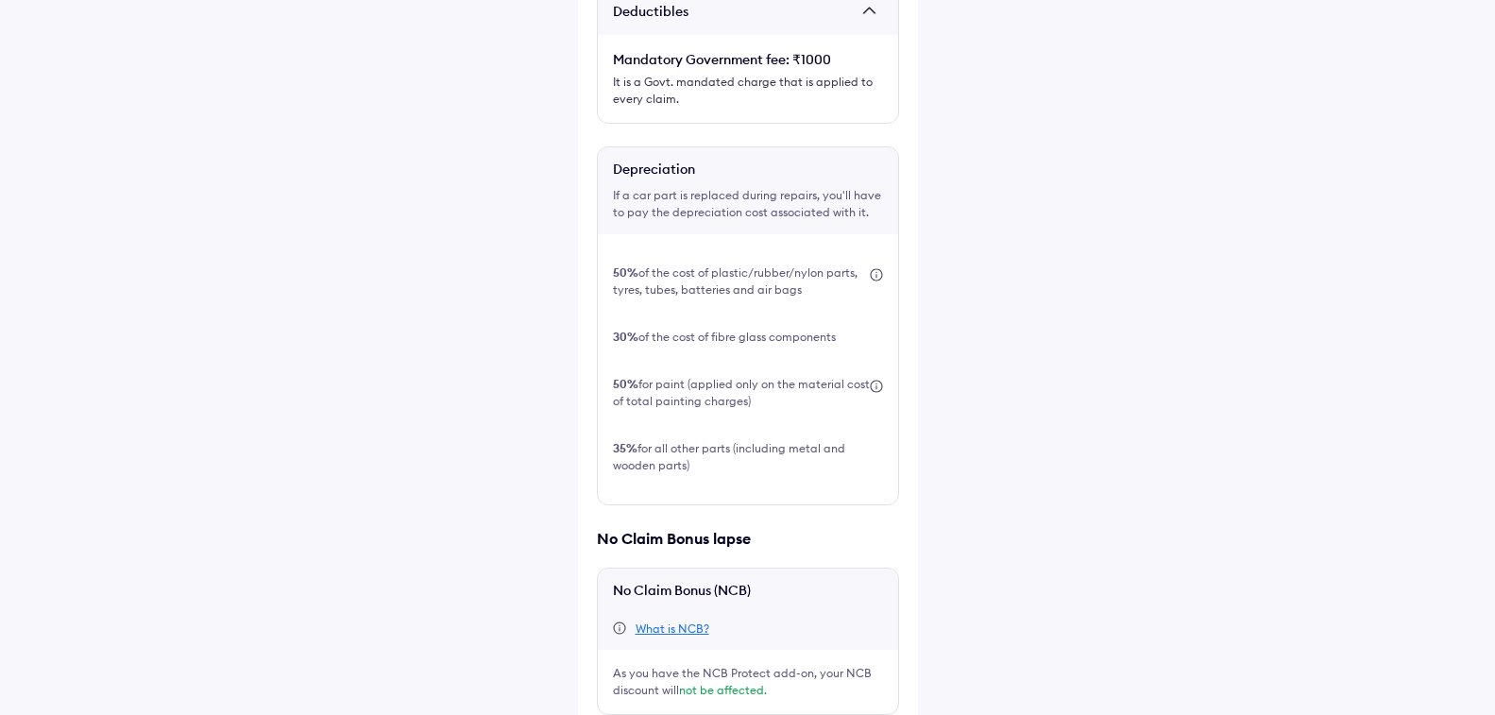
scroll to position [533, 0]
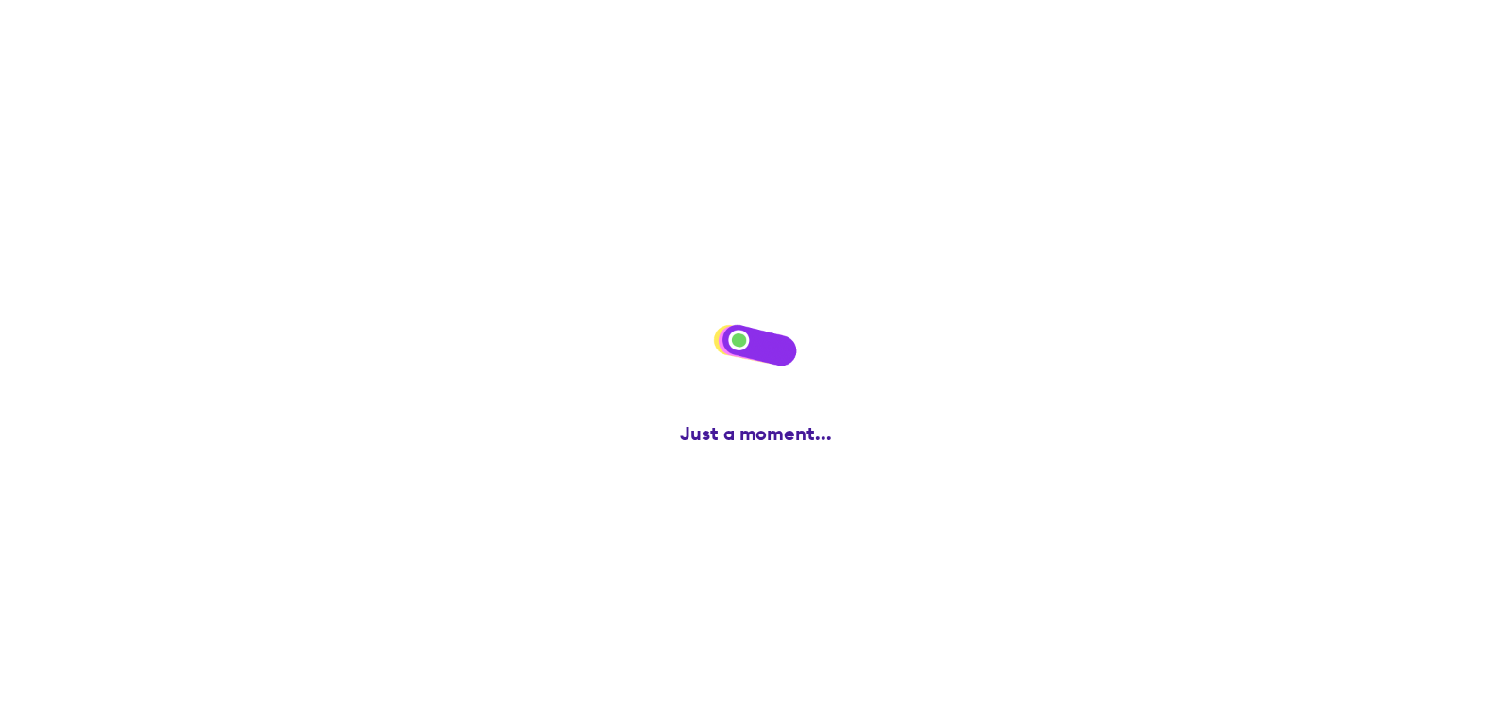
scroll to position [0, 0]
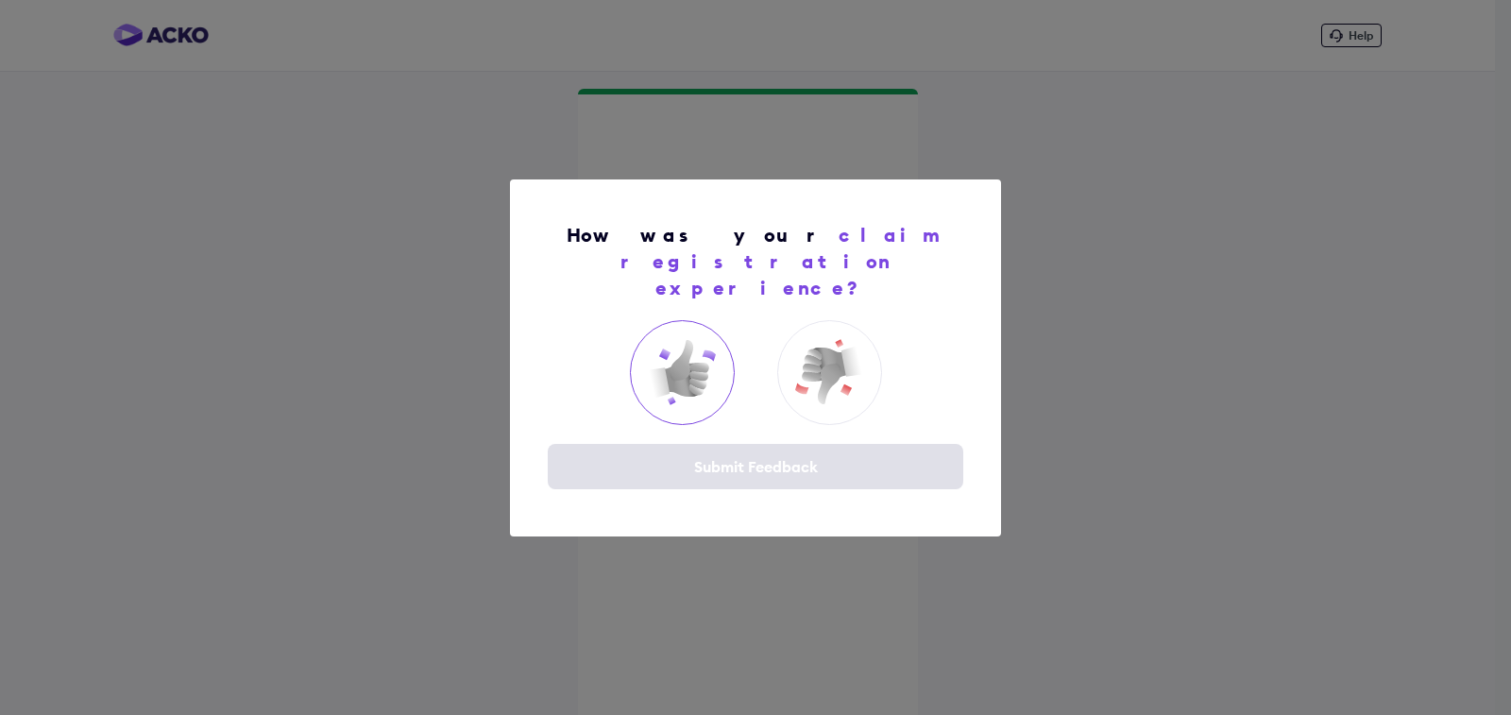
click at [664, 342] on img at bounding box center [682, 372] width 76 height 76
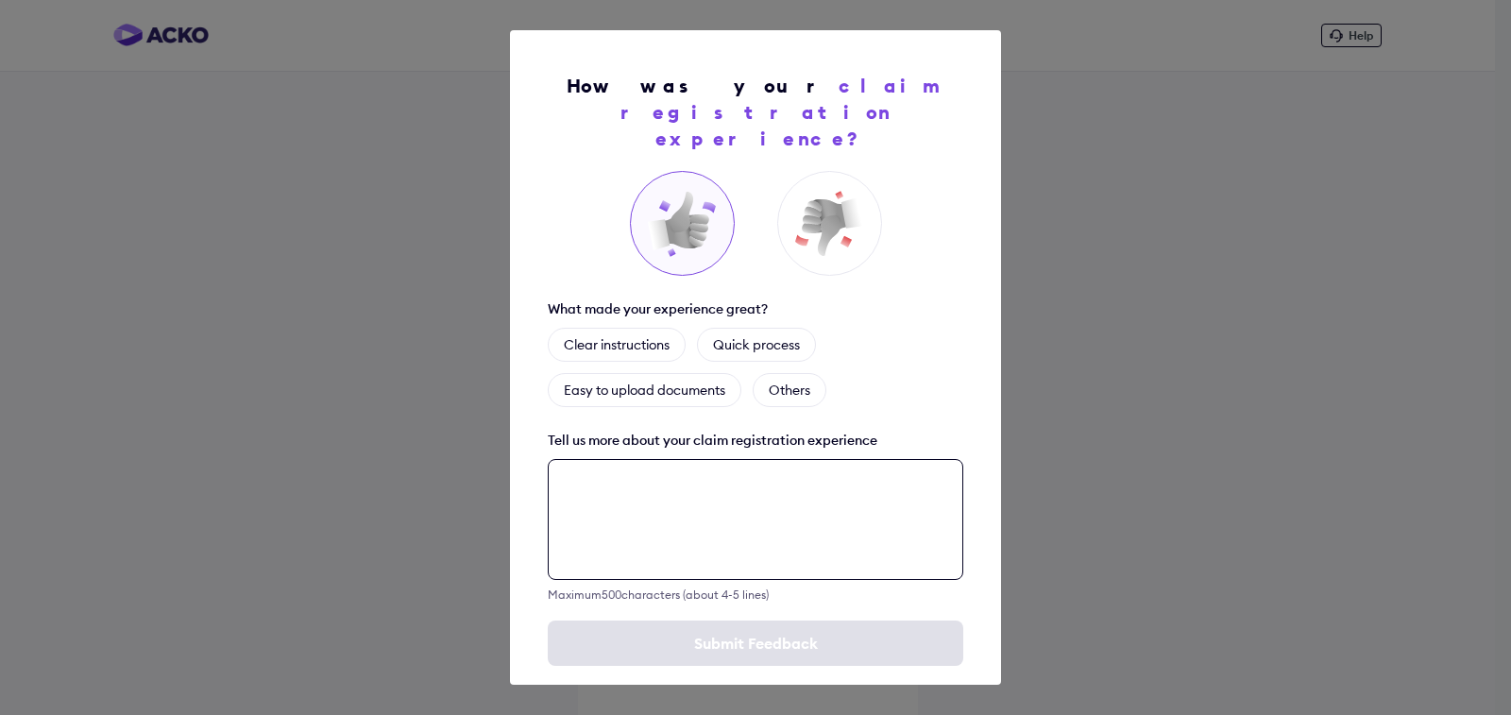
click at [666, 459] on textarea at bounding box center [755, 519] width 415 height 121
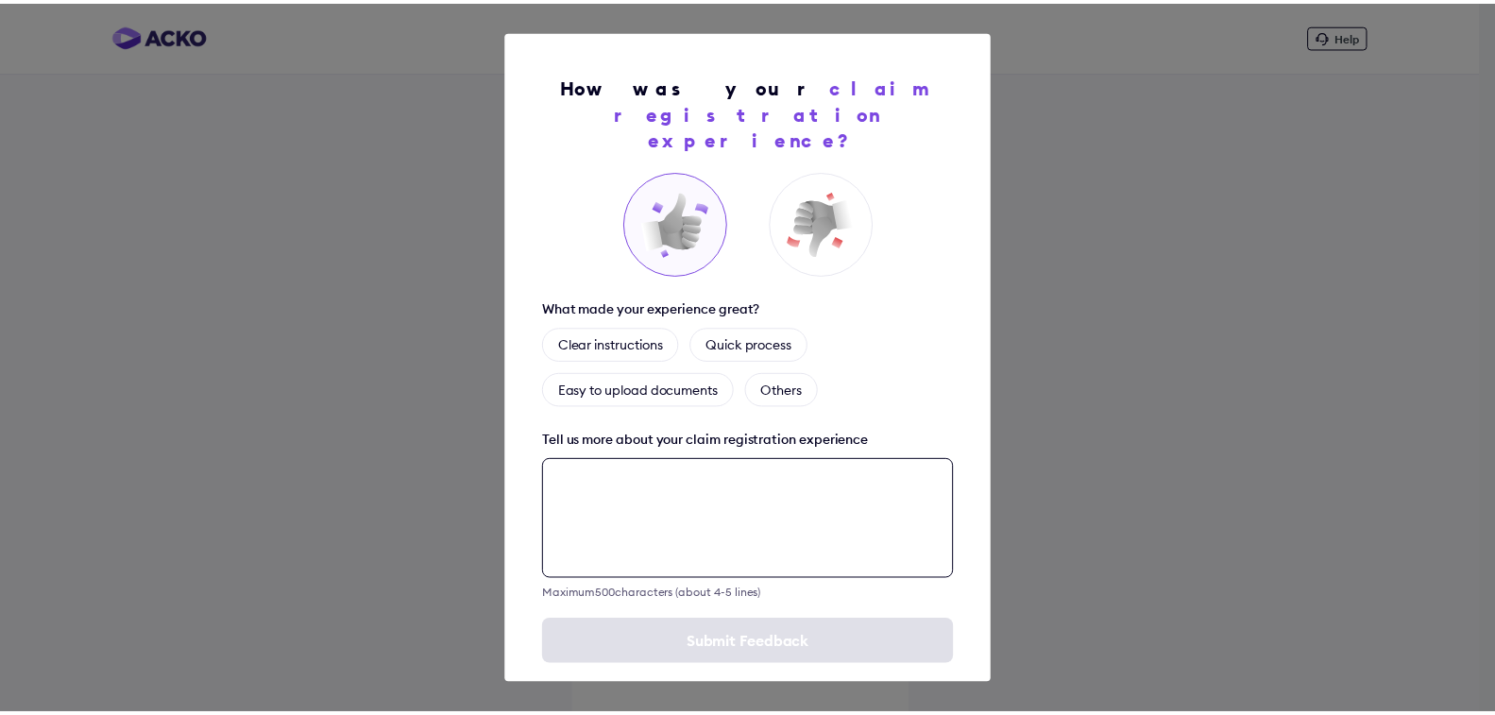
scroll to position [2, 0]
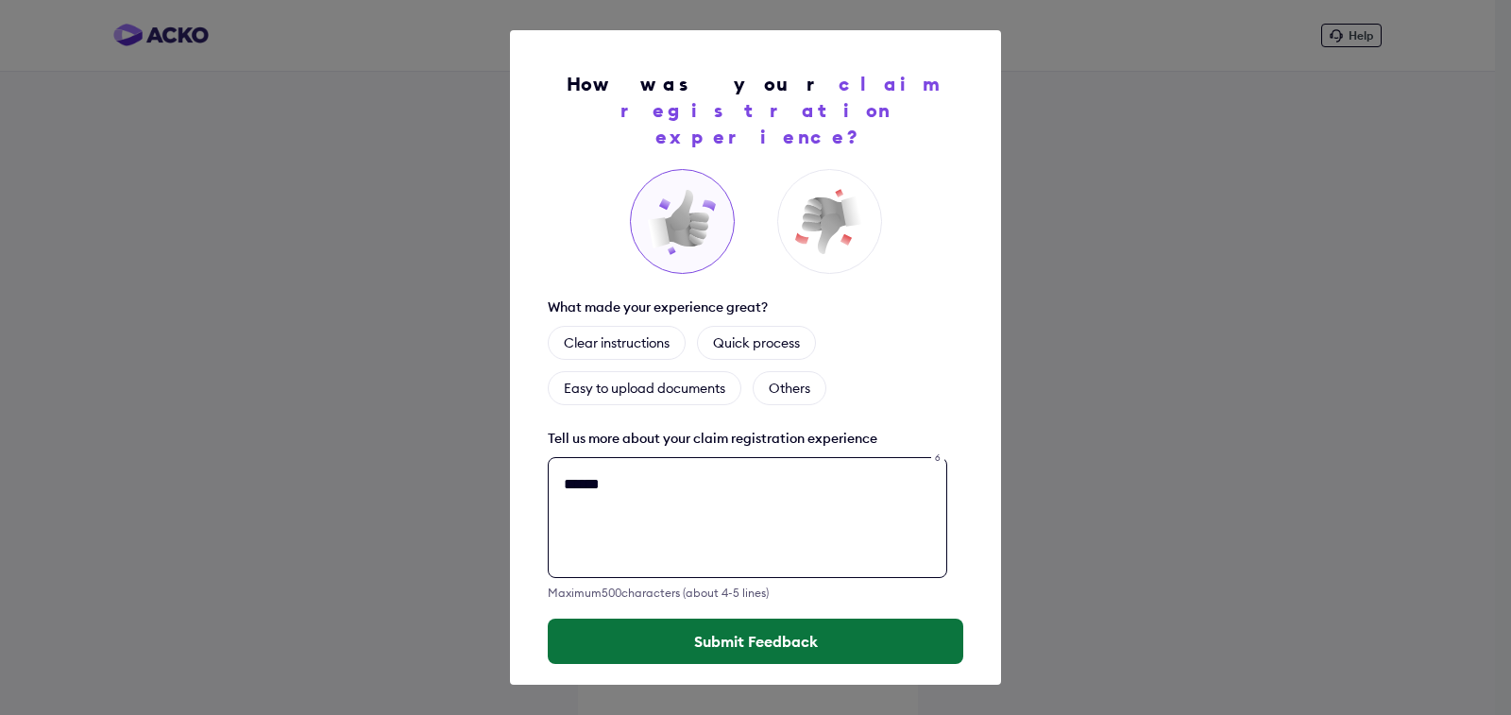
type textarea "******"
click at [815, 618] on button "Submit Feedback" at bounding box center [755, 640] width 415 height 45
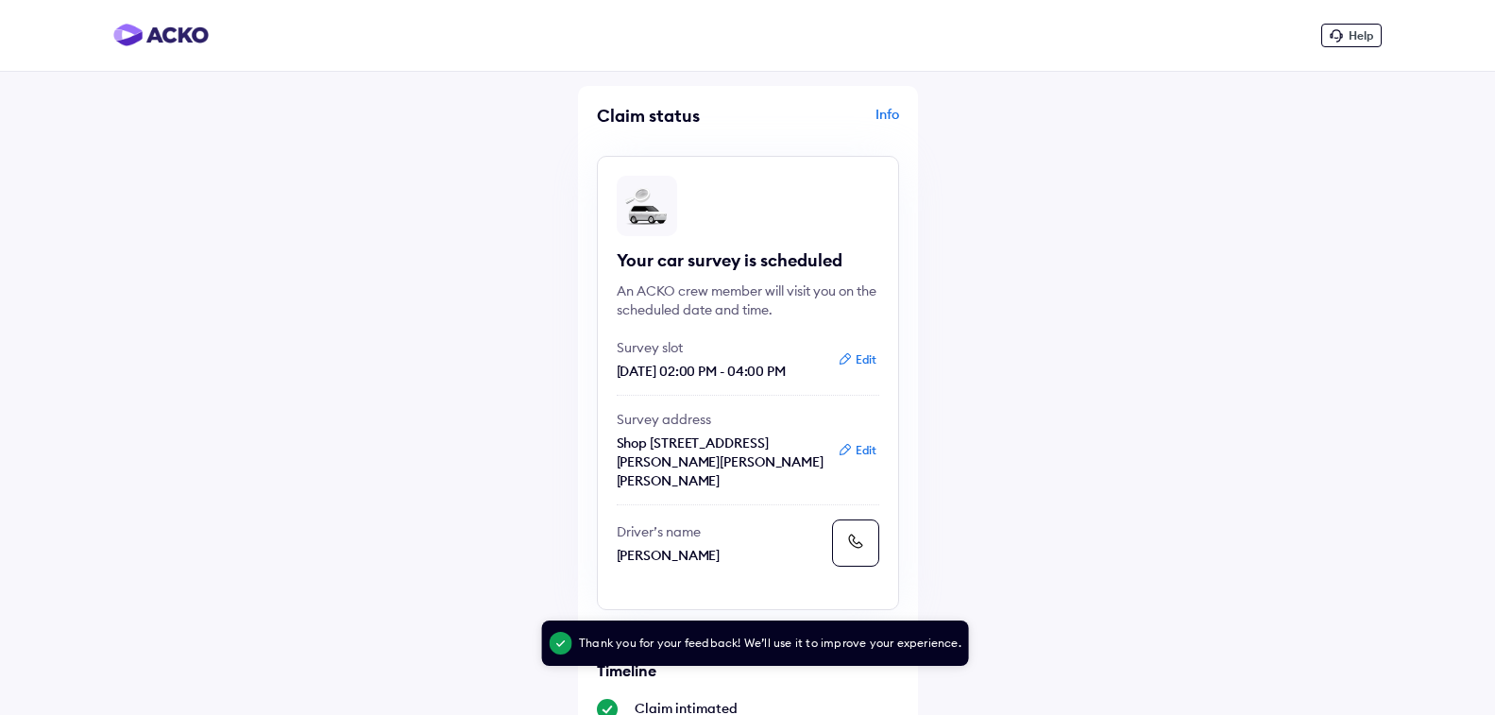
click at [890, 112] on div "Info" at bounding box center [826, 123] width 146 height 36
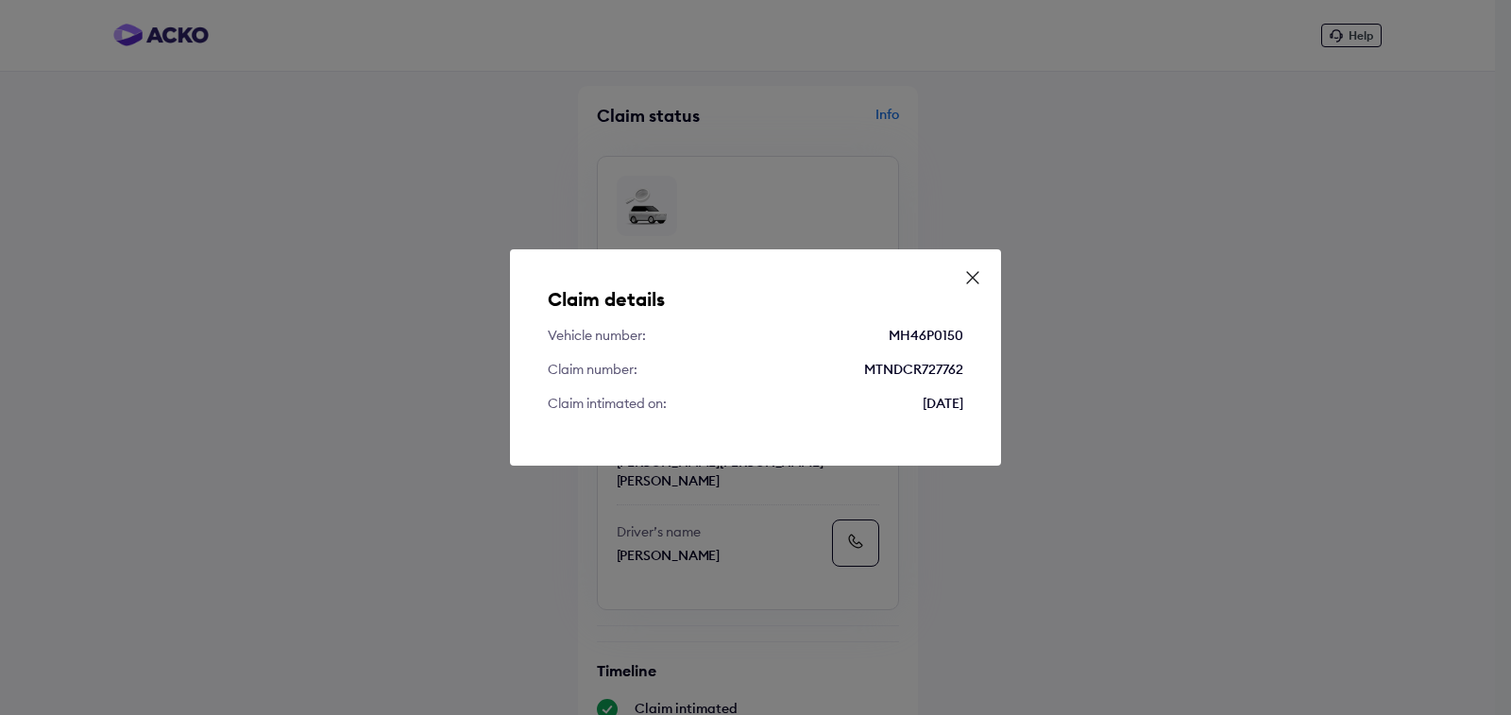
click at [973, 274] on icon at bounding box center [972, 277] width 19 height 19
